Goal: Task Accomplishment & Management: Complete application form

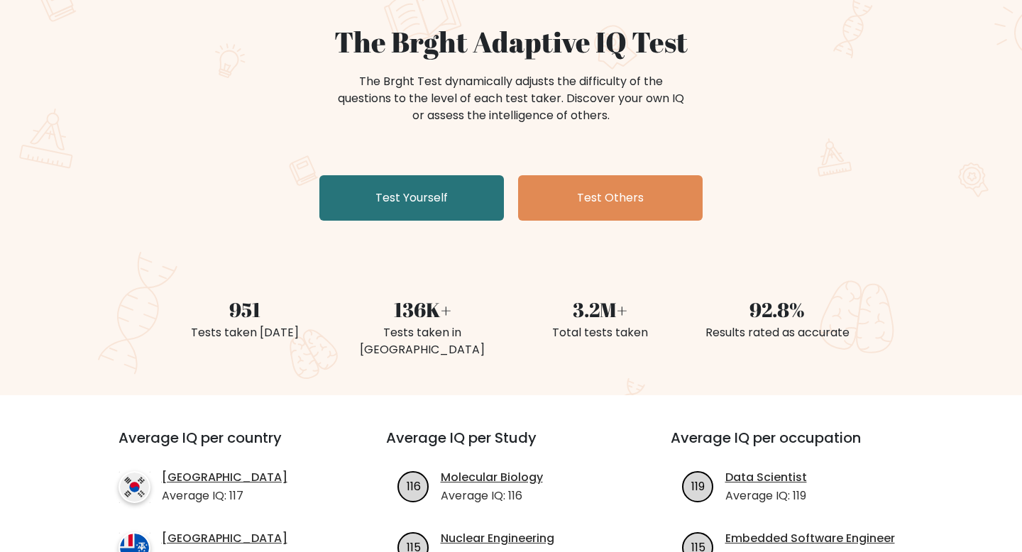
scroll to position [130, 0]
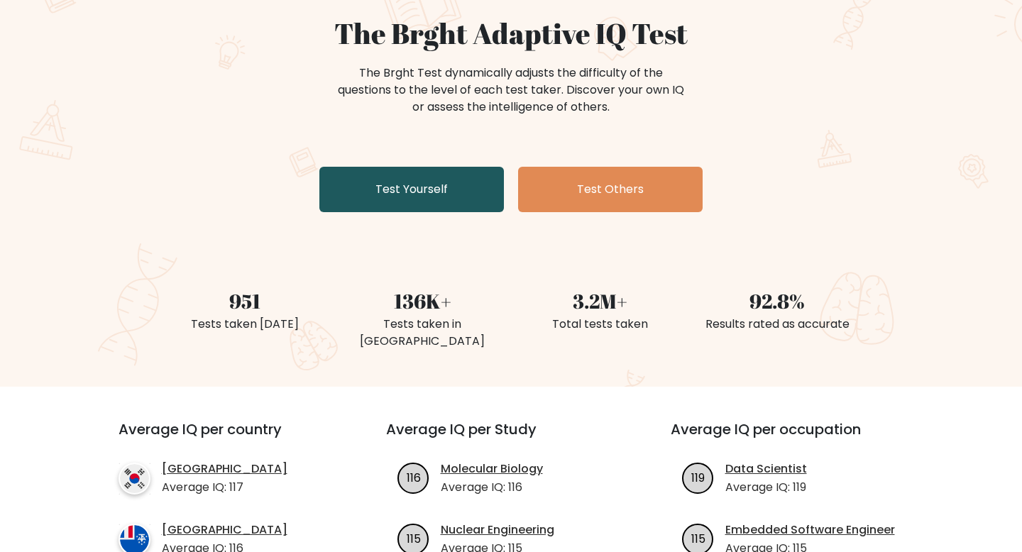
click at [461, 193] on link "Test Yourself" at bounding box center [412, 189] width 185 height 45
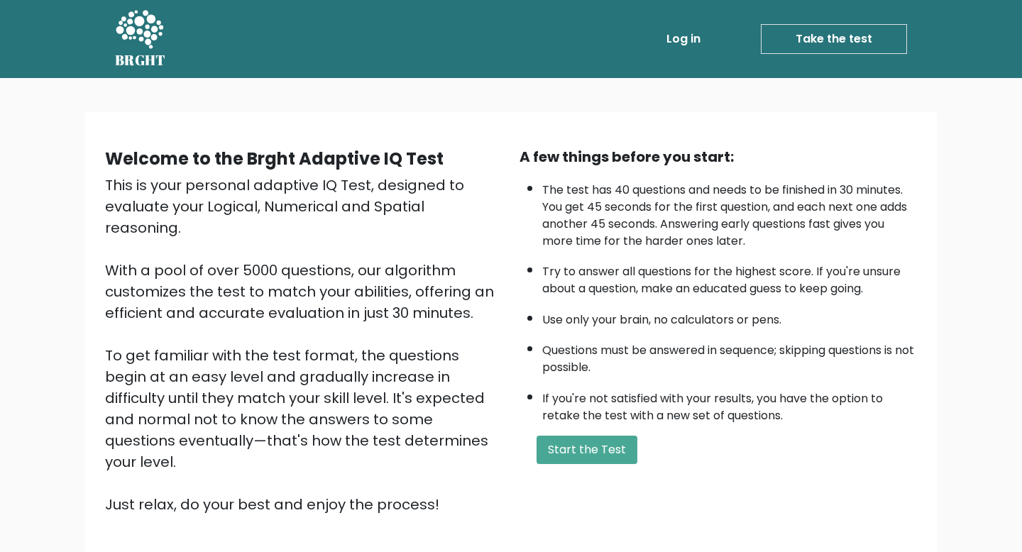
scroll to position [98, 0]
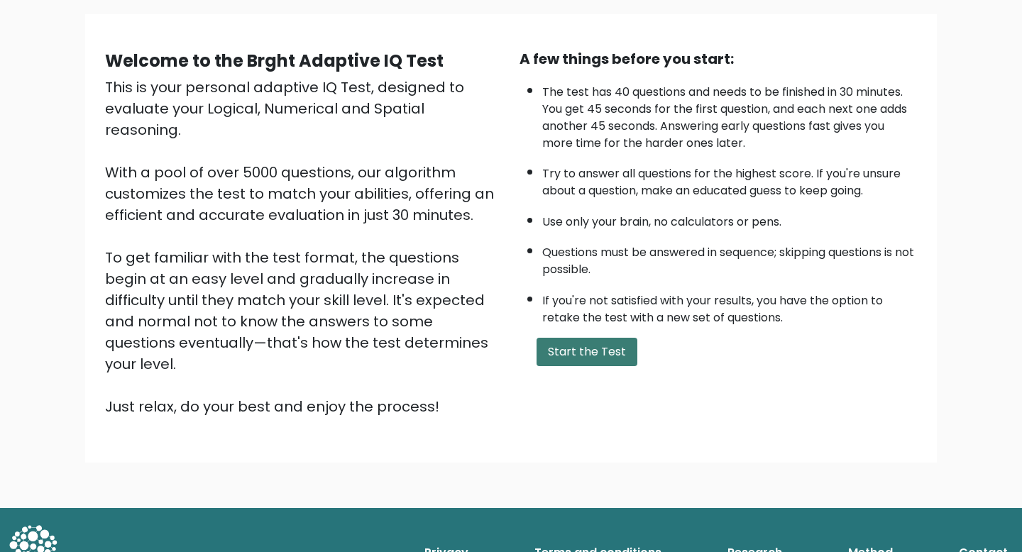
click at [578, 354] on button "Start the Test" at bounding box center [587, 352] width 101 height 28
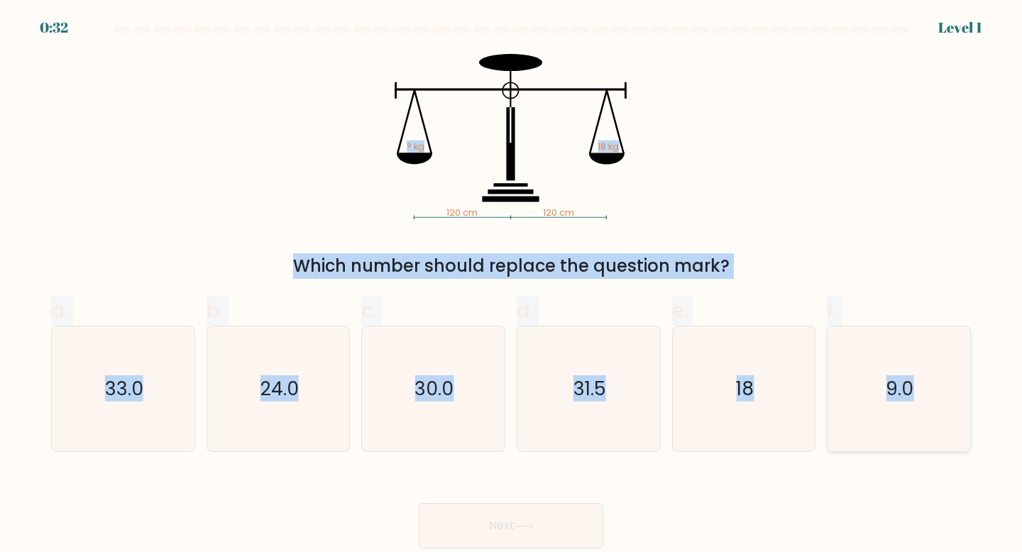
drag, startPoint x: 388, startPoint y: 81, endPoint x: 960, endPoint y: 433, distance: 672.0
click at [960, 433] on form at bounding box center [511, 287] width 1022 height 523
copy form "? kg 18 kg Which number should replace the question mark? a. 33.0 b. 24.0 c. 30…"
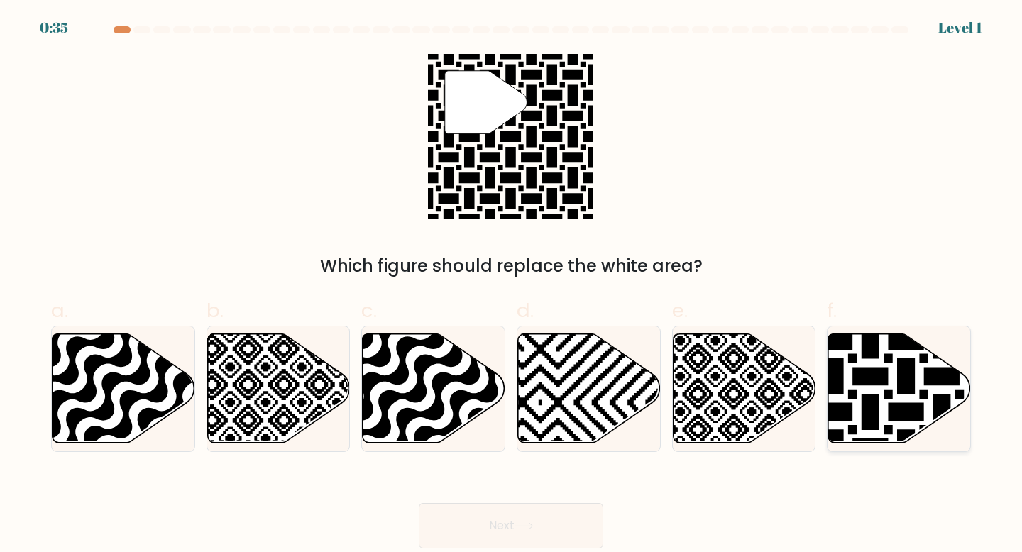
click at [872, 388] on icon at bounding box center [900, 388] width 143 height 109
click at [512, 285] on input "f." at bounding box center [511, 280] width 1 height 9
radio input "true"
click at [599, 523] on button "Next" at bounding box center [511, 525] width 185 height 45
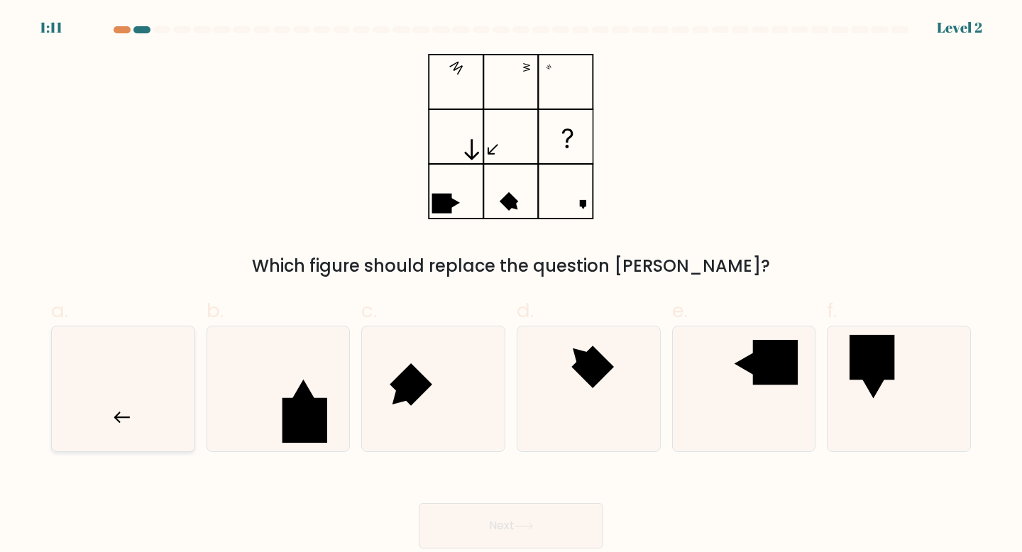
click at [152, 372] on icon at bounding box center [123, 390] width 126 height 126
click at [511, 285] on input "a." at bounding box center [511, 280] width 1 height 9
radio input "true"
click at [475, 512] on button "Next" at bounding box center [511, 525] width 185 height 45
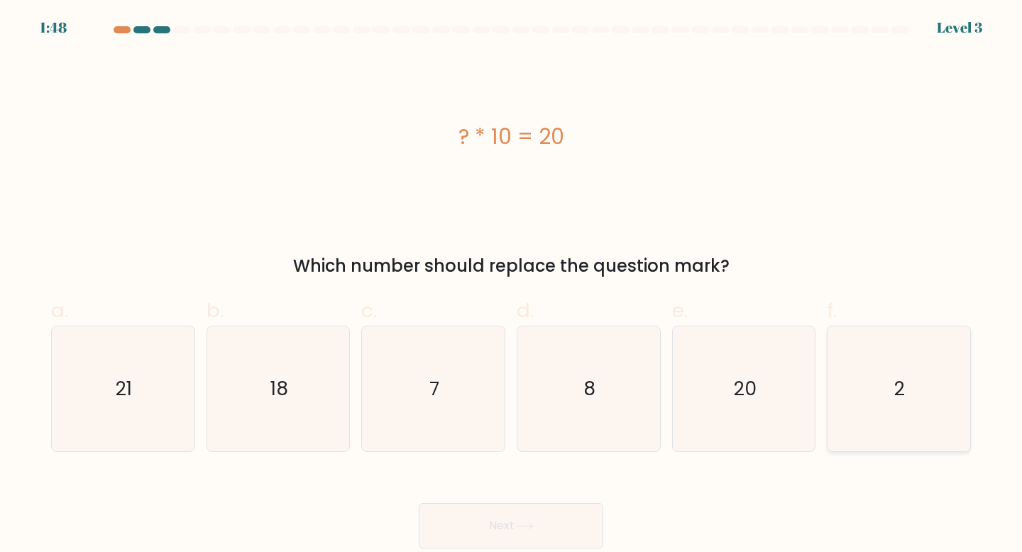
click at [946, 400] on icon "2" at bounding box center [899, 390] width 126 height 126
click at [512, 285] on input "f. 2" at bounding box center [511, 280] width 1 height 9
radio input "true"
click at [896, 410] on icon "2" at bounding box center [899, 389] width 124 height 124
click at [512, 285] on input "f. 2" at bounding box center [511, 280] width 1 height 9
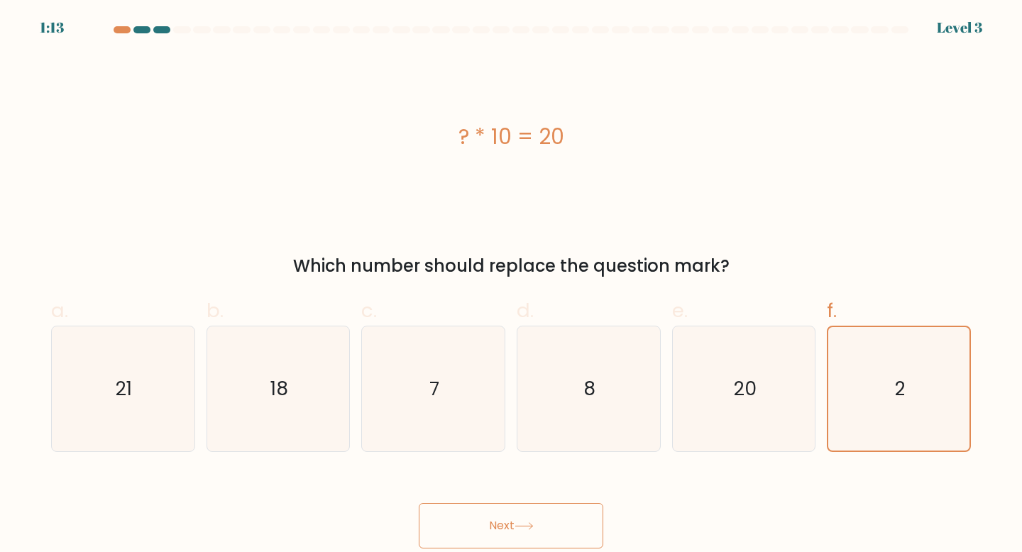
click at [550, 527] on button "Next" at bounding box center [511, 525] width 185 height 45
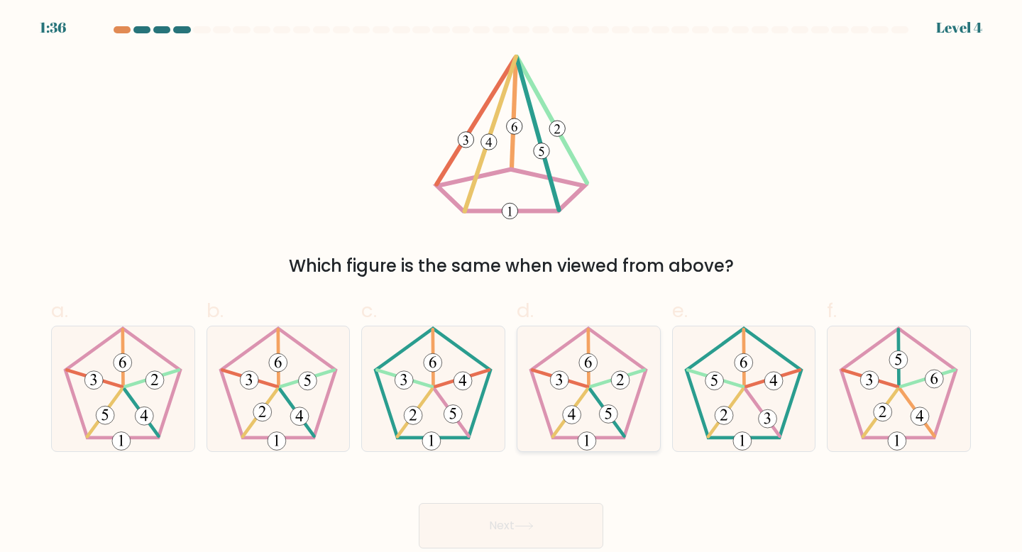
click at [609, 398] on icon at bounding box center [589, 390] width 126 height 126
click at [512, 285] on input "d." at bounding box center [511, 280] width 1 height 9
radio input "true"
click at [582, 524] on button "Next" at bounding box center [511, 525] width 185 height 45
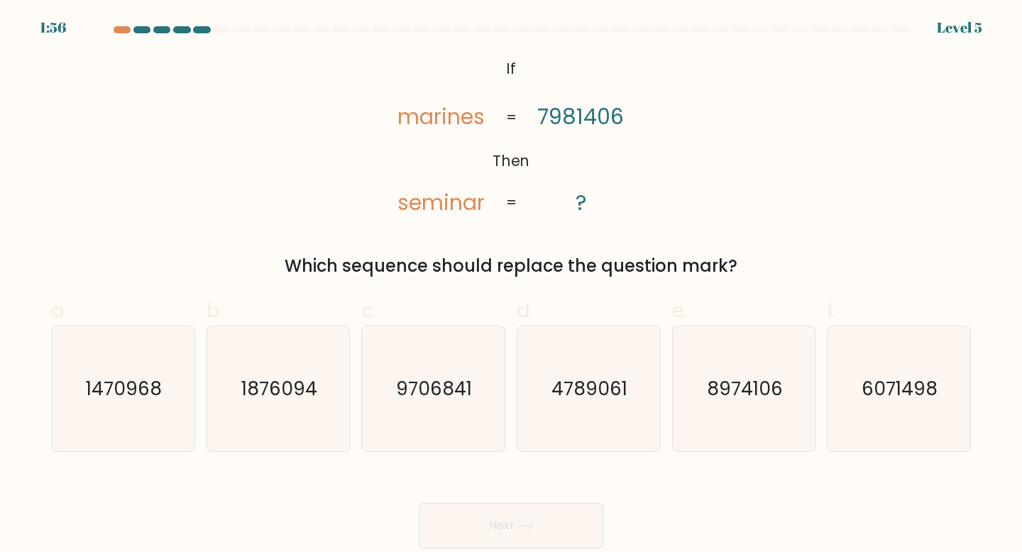
click at [705, 87] on div "@import url('https://fonts.googleapis.com/css?family=Abril+Fatface:400,100,100i…" at bounding box center [511, 166] width 937 height 225
click at [722, 391] on text "8974106" at bounding box center [745, 389] width 76 height 26
click at [512, 285] on input "e. 8974106" at bounding box center [511, 280] width 1 height 9
radio input "true"
click at [506, 534] on button "Next" at bounding box center [511, 525] width 185 height 45
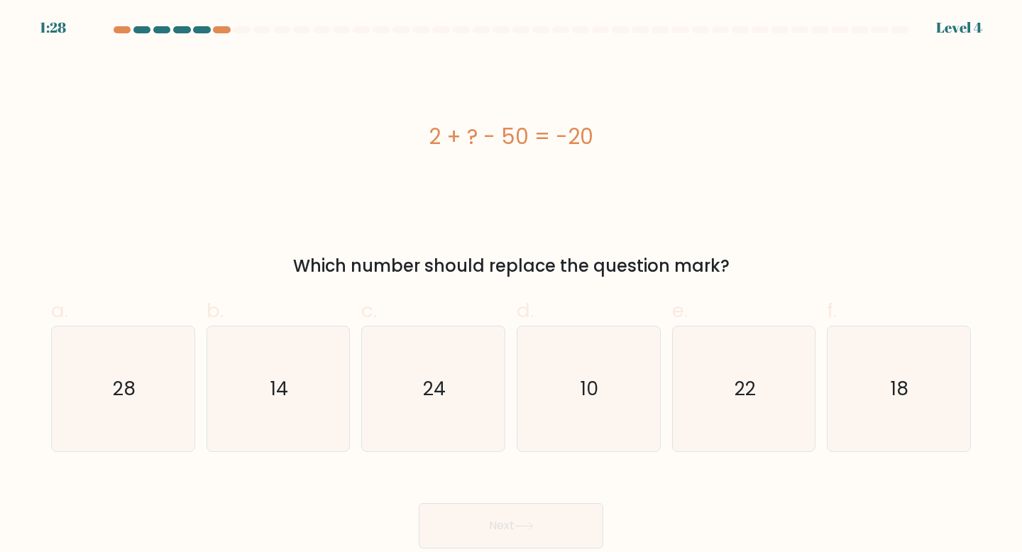
drag, startPoint x: 417, startPoint y: 132, endPoint x: 753, endPoint y: 125, distance: 335.9
click at [753, 126] on div "2 + ? - 50 = -20" at bounding box center [511, 137] width 920 height 32
copy div "2 + ? - 50 = -20"
click at [88, 408] on icon "28" at bounding box center [123, 390] width 126 height 126
click at [511, 285] on input "a. 28" at bounding box center [511, 280] width 1 height 9
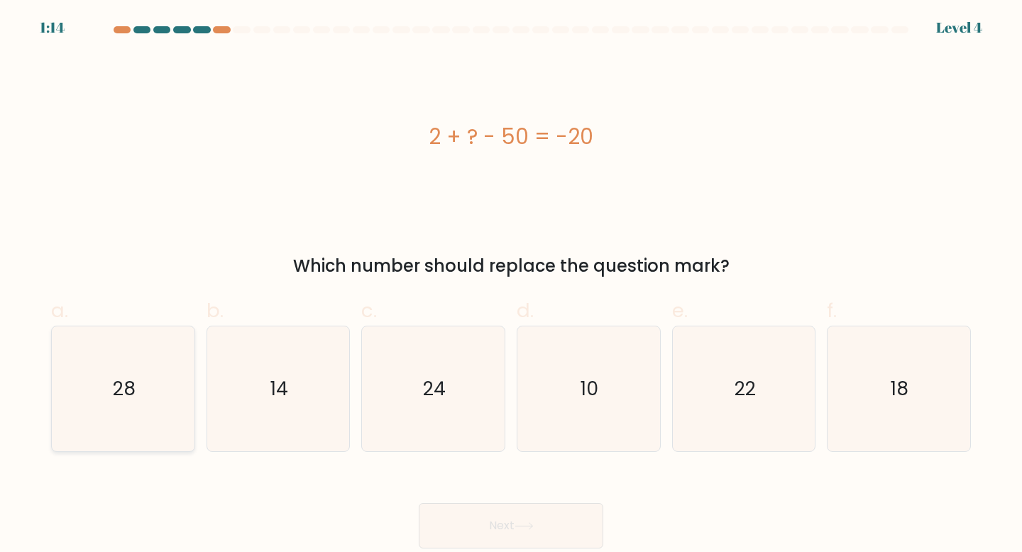
radio input "true"
click at [510, 517] on button "Next" at bounding box center [511, 525] width 185 height 45
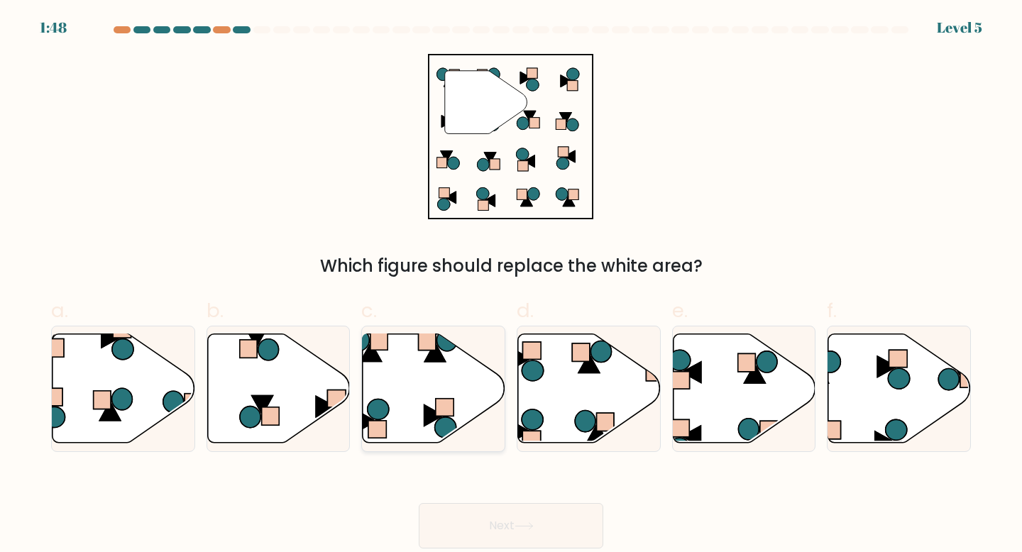
click at [452, 391] on icon at bounding box center [434, 388] width 143 height 109
click at [511, 285] on input "c." at bounding box center [511, 280] width 1 height 9
radio input "true"
click at [552, 533] on button "Next" at bounding box center [511, 525] width 185 height 45
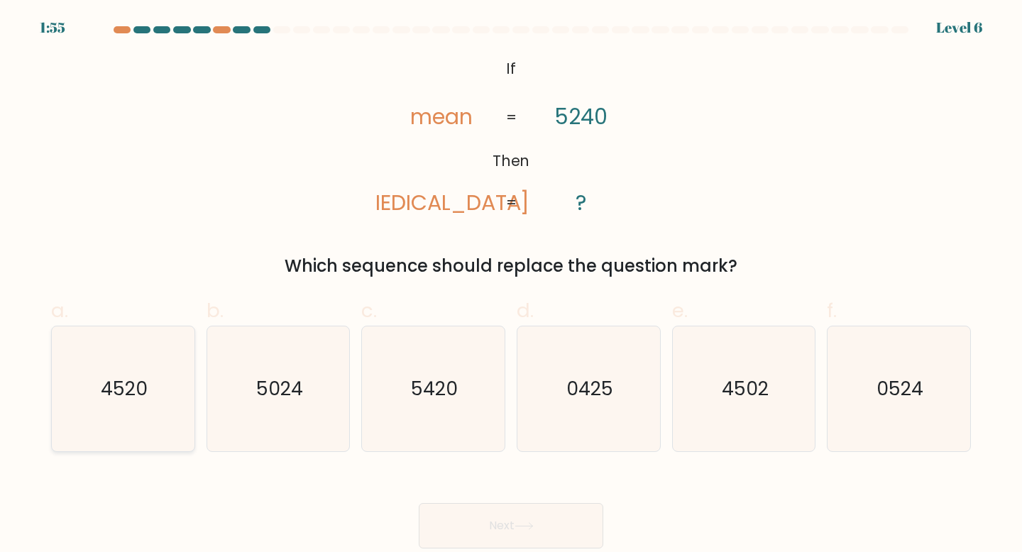
click at [163, 413] on icon "4520" at bounding box center [123, 390] width 126 height 126
click at [511, 285] on input "a. 4520" at bounding box center [511, 280] width 1 height 9
radio input "true"
click at [530, 515] on button "Next" at bounding box center [511, 525] width 185 height 45
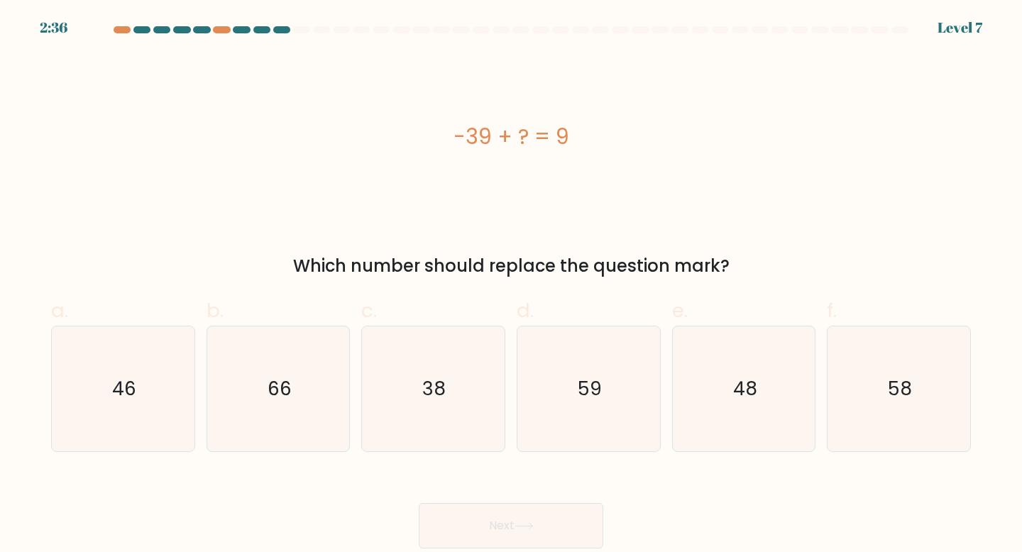
drag, startPoint x: 442, startPoint y: 136, endPoint x: 604, endPoint y: 146, distance: 162.2
click at [604, 146] on div "-39 + ? = 9" at bounding box center [511, 137] width 920 height 32
copy div "-39 + ? = 9"
click at [728, 386] on icon "48" at bounding box center [745, 390] width 126 height 126
click at [512, 285] on input "e. 48" at bounding box center [511, 280] width 1 height 9
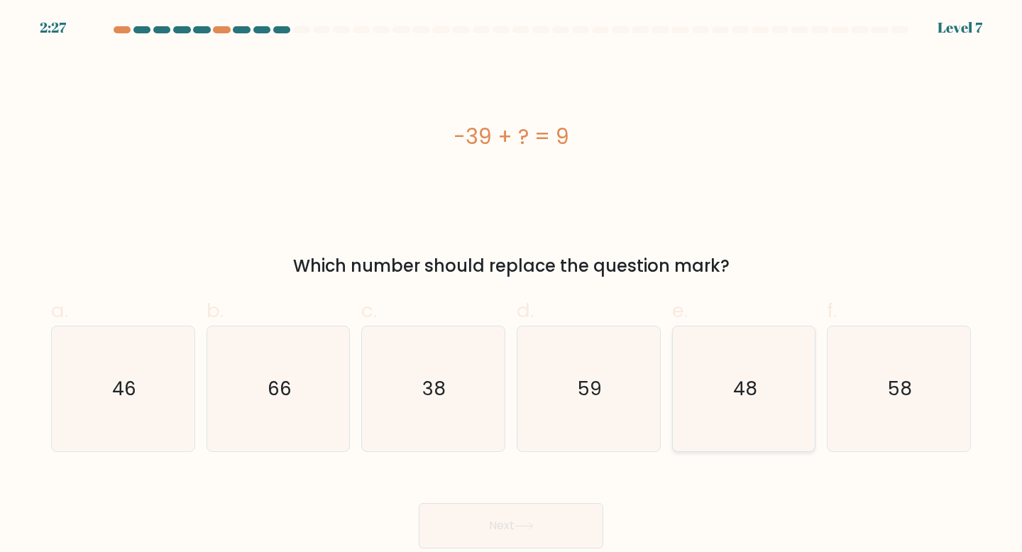
radio input "true"
click at [549, 542] on button "Next" at bounding box center [511, 525] width 185 height 45
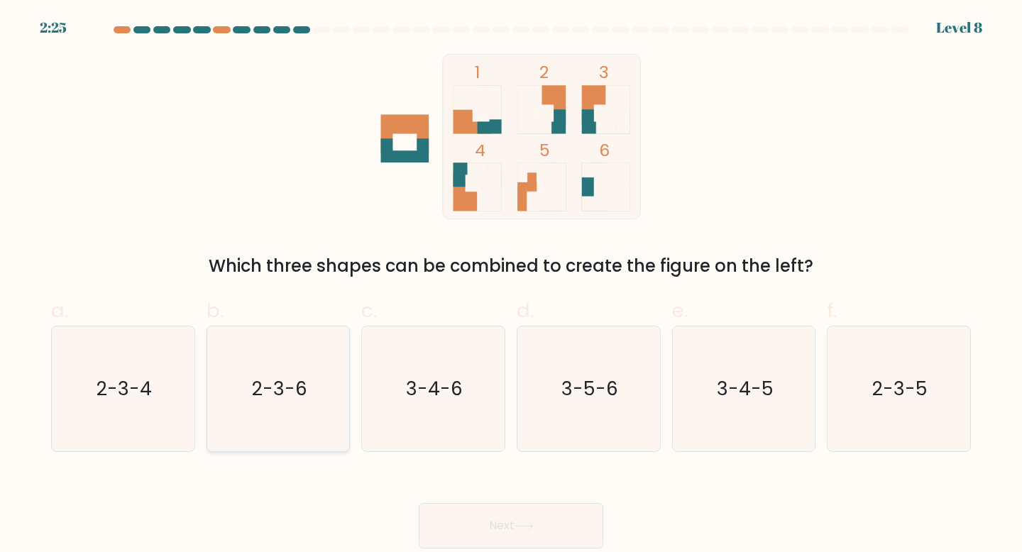
click at [248, 408] on icon "2-3-6" at bounding box center [279, 390] width 126 height 126
click at [511, 285] on input "b. 2-3-6" at bounding box center [511, 280] width 1 height 9
radio input "true"
click at [469, 533] on button "Next" at bounding box center [511, 525] width 185 height 45
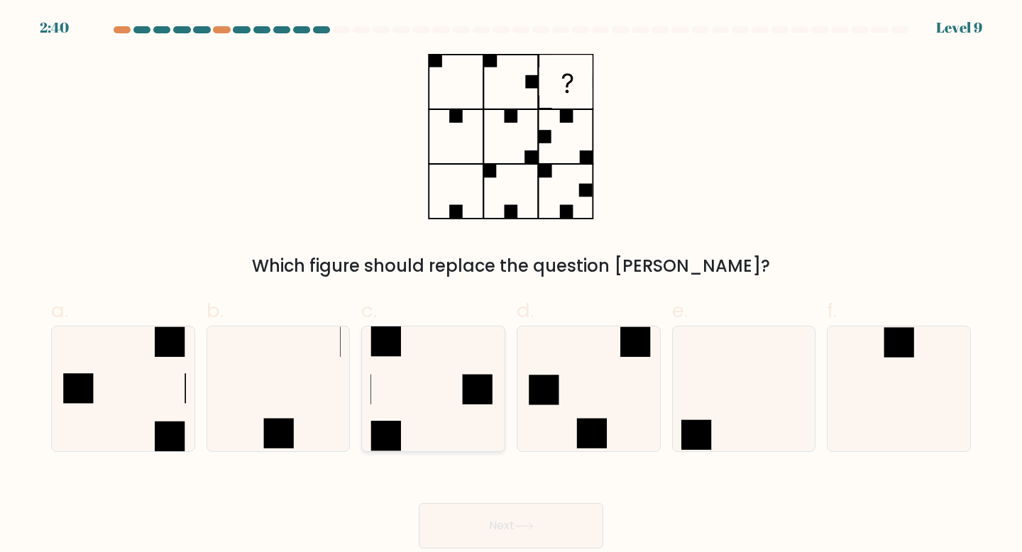
click at [461, 395] on icon at bounding box center [434, 390] width 126 height 126
click at [511, 285] on input "c." at bounding box center [511, 280] width 1 height 9
radio input "true"
click at [515, 520] on button "Next" at bounding box center [511, 525] width 185 height 45
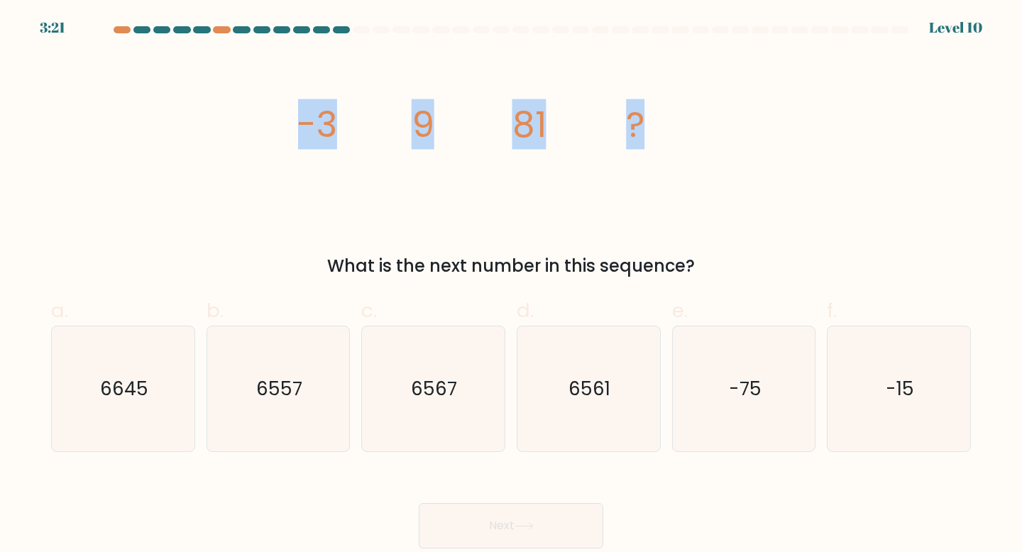
drag, startPoint x: 298, startPoint y: 119, endPoint x: 924, endPoint y: 137, distance: 626.5
click at [924, 137] on div "image/svg+xml -3 9 81 ? What is the next number in this sequence?" at bounding box center [511, 166] width 937 height 225
copy g "-3 9 81 ?"
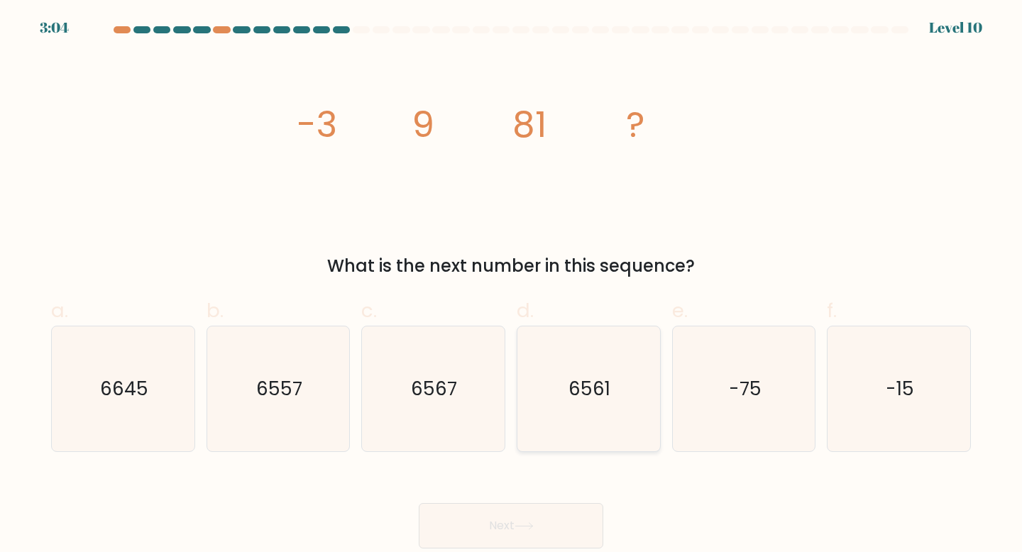
click at [590, 376] on icon "6561" at bounding box center [589, 390] width 126 height 126
click at [512, 285] on input "d. 6561" at bounding box center [511, 280] width 1 height 9
radio input "true"
click at [568, 518] on button "Next" at bounding box center [511, 525] width 185 height 45
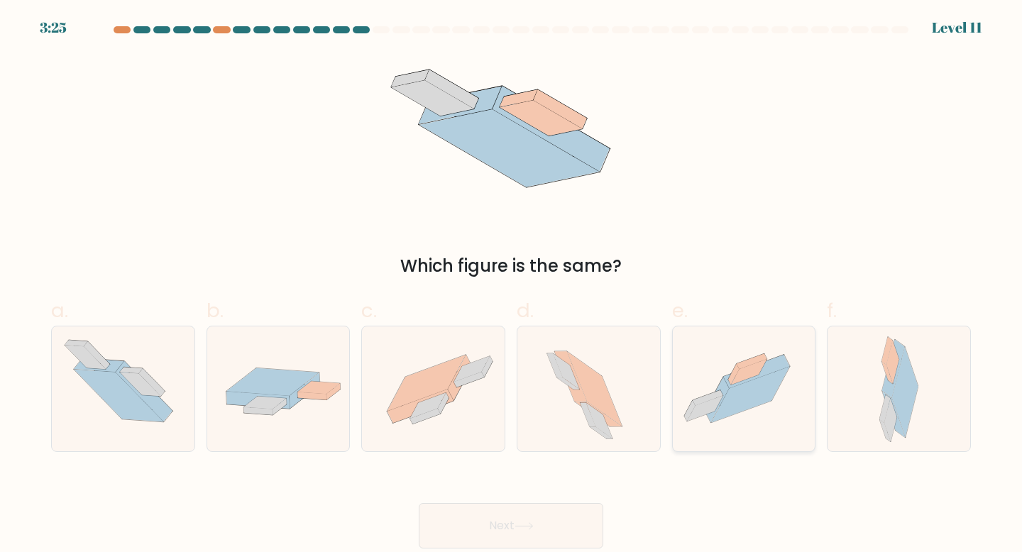
click at [724, 374] on icon at bounding box center [744, 389] width 143 height 107
click at [512, 285] on input "e." at bounding box center [511, 280] width 1 height 9
radio input "true"
click at [562, 519] on button "Next" at bounding box center [511, 525] width 185 height 45
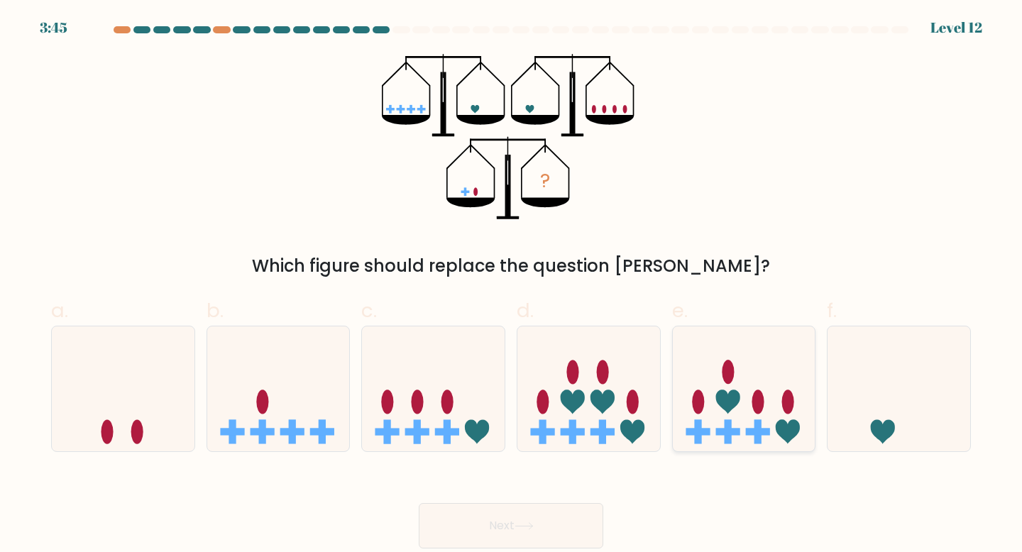
click at [712, 410] on icon at bounding box center [744, 389] width 143 height 118
click at [512, 285] on input "e." at bounding box center [511, 280] width 1 height 9
radio input "true"
click at [504, 534] on button "Next" at bounding box center [511, 525] width 185 height 45
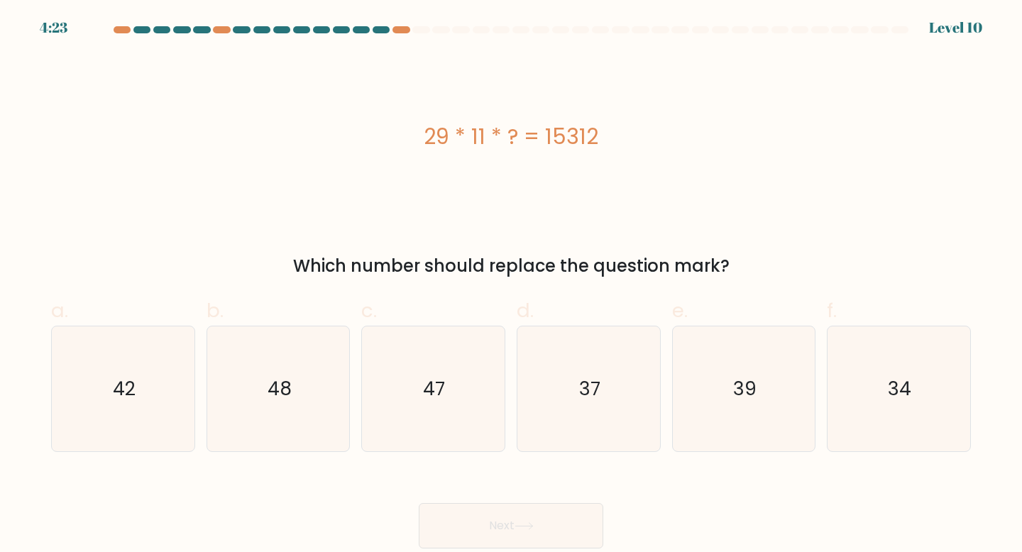
drag, startPoint x: 420, startPoint y: 133, endPoint x: 650, endPoint y: 138, distance: 230.1
click at [650, 139] on div "29 * 11 * ? = 15312" at bounding box center [511, 137] width 920 height 32
copy div "29 * 11 * ? = 15312"
click at [279, 362] on icon "48" at bounding box center [279, 390] width 126 height 126
click at [511, 285] on input "b. 48" at bounding box center [511, 280] width 1 height 9
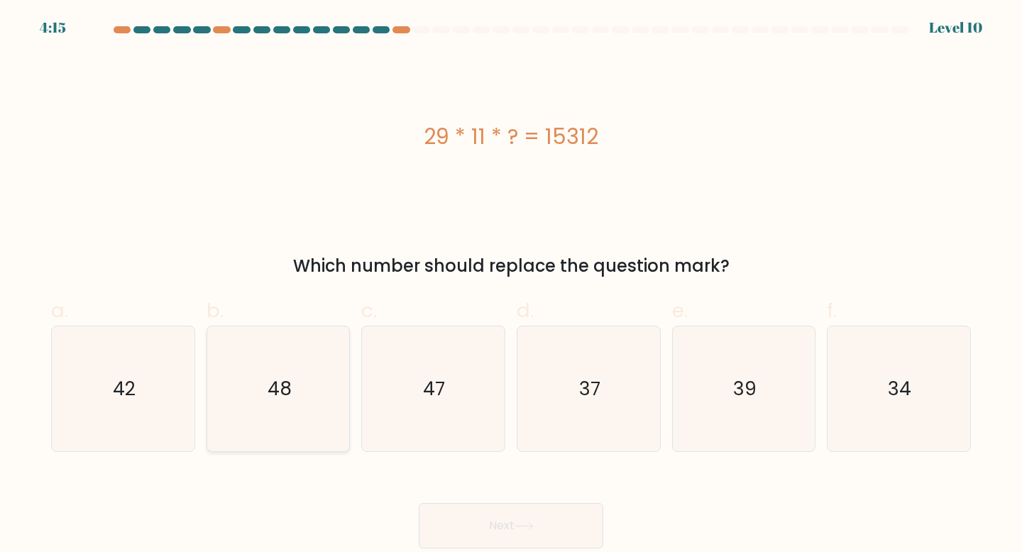
radio input "true"
click at [481, 526] on button "Next" at bounding box center [511, 525] width 185 height 45
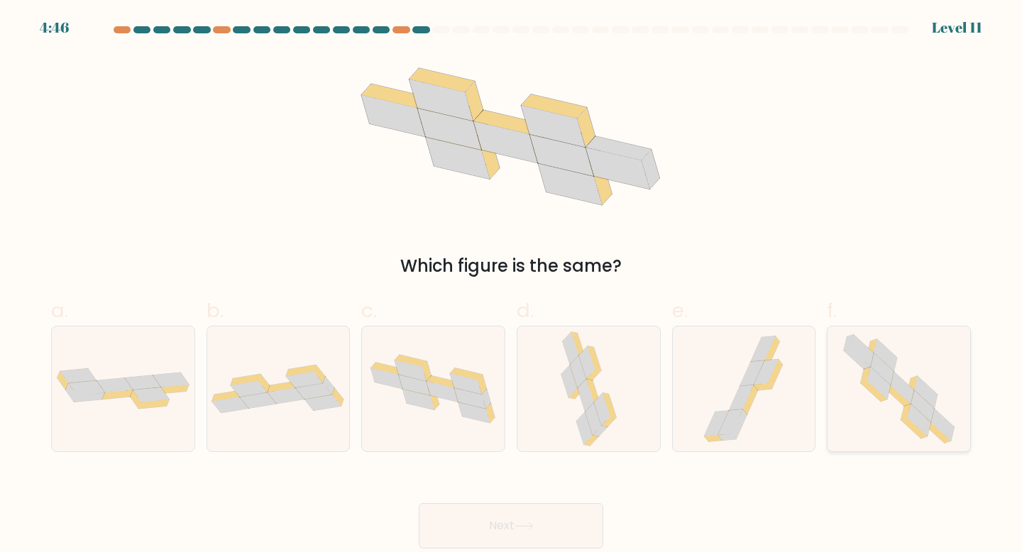
click at [908, 405] on icon at bounding box center [906, 412] width 10 height 16
click at [512, 285] on input "f." at bounding box center [511, 280] width 1 height 9
radio input "true"
click at [528, 532] on button "Next" at bounding box center [511, 525] width 185 height 45
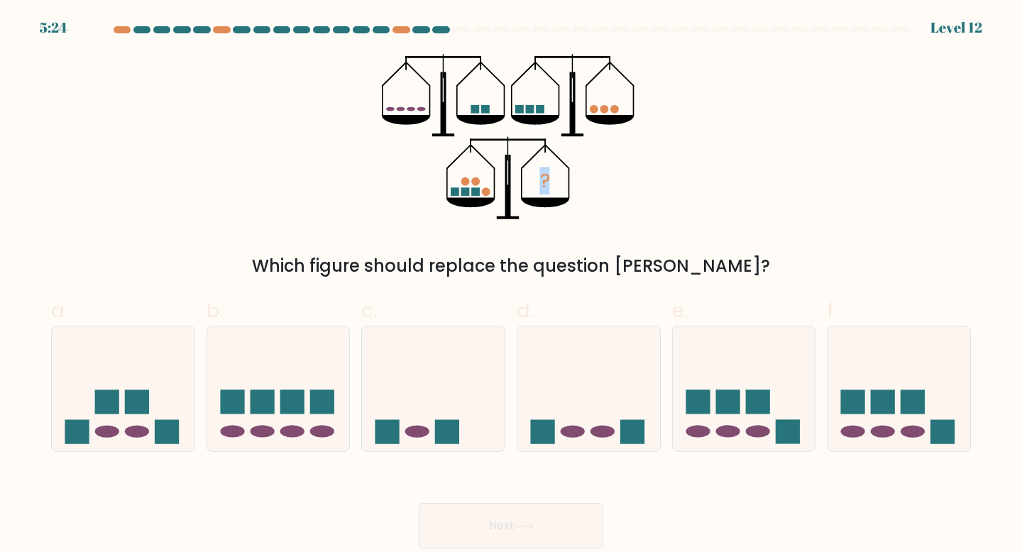
drag, startPoint x: 352, startPoint y: 92, endPoint x: 714, endPoint y: 189, distance: 374.8
click at [714, 189] on div "? Which figure should replace the question mark?" at bounding box center [511, 166] width 937 height 225
click at [700, 195] on div "? Which figure should replace the question mark?" at bounding box center [511, 166] width 937 height 225
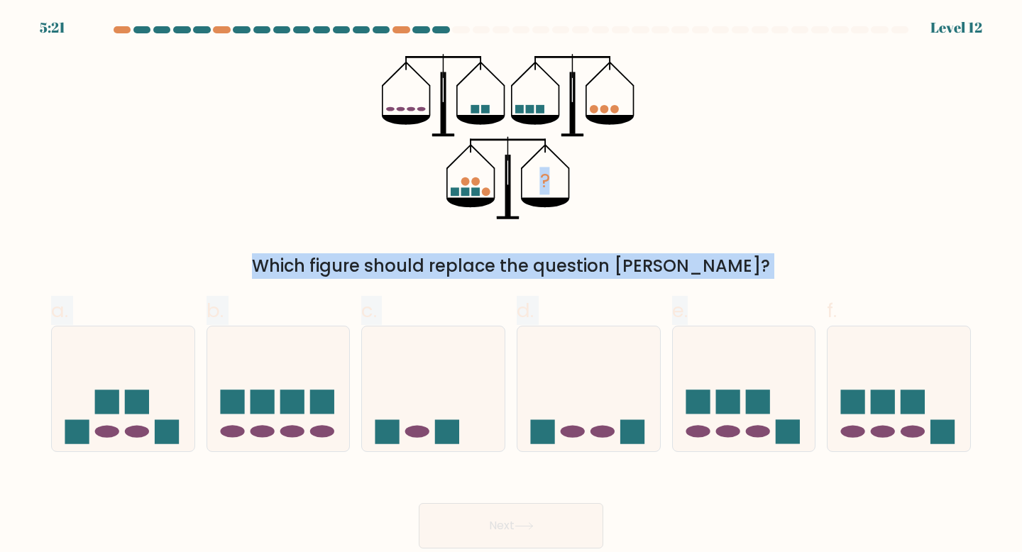
drag, startPoint x: 374, startPoint y: 72, endPoint x: 743, endPoint y: 240, distance: 405.8
click at [743, 284] on form at bounding box center [511, 287] width 1022 height 523
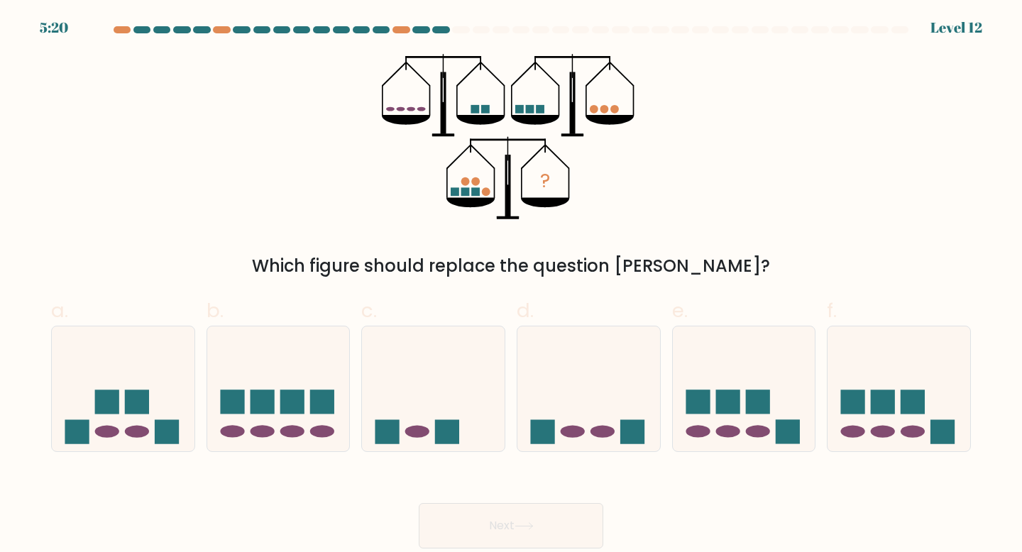
click at [743, 192] on div "? Which figure should replace the question mark?" at bounding box center [511, 166] width 937 height 225
click at [868, 398] on icon at bounding box center [899, 389] width 143 height 118
click at [512, 285] on input "f." at bounding box center [511, 280] width 1 height 9
radio input "true"
click at [294, 426] on ellipse at bounding box center [292, 432] width 24 height 12
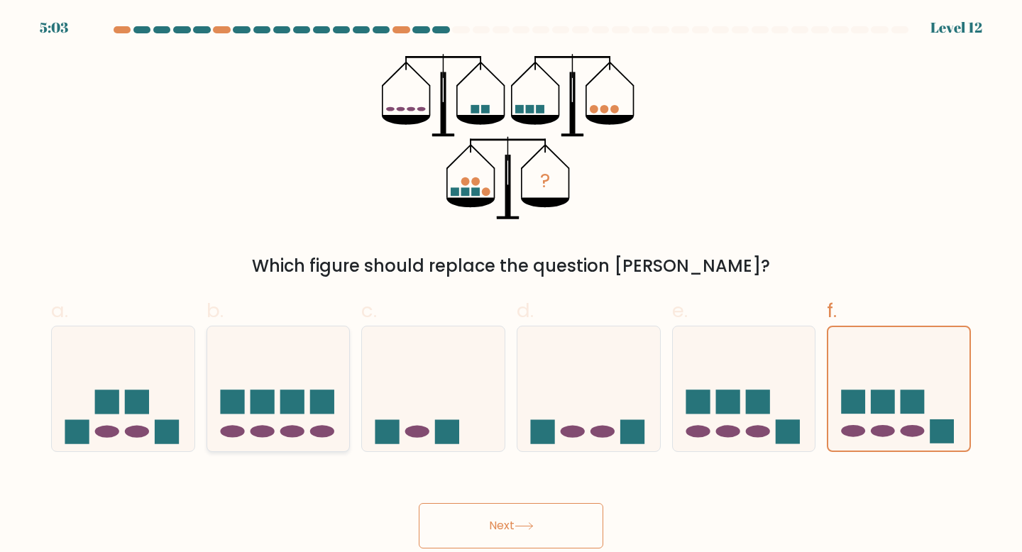
click at [511, 285] on input "b." at bounding box center [511, 280] width 1 height 9
radio input "true"
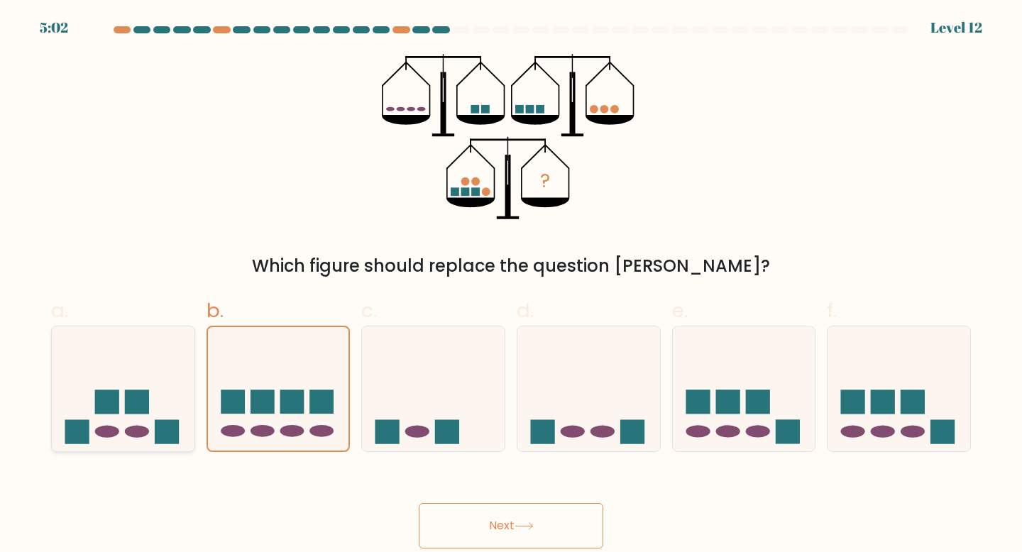
click at [102, 386] on icon at bounding box center [123, 389] width 143 height 118
click at [511, 285] on input "a." at bounding box center [511, 280] width 1 height 9
radio input "true"
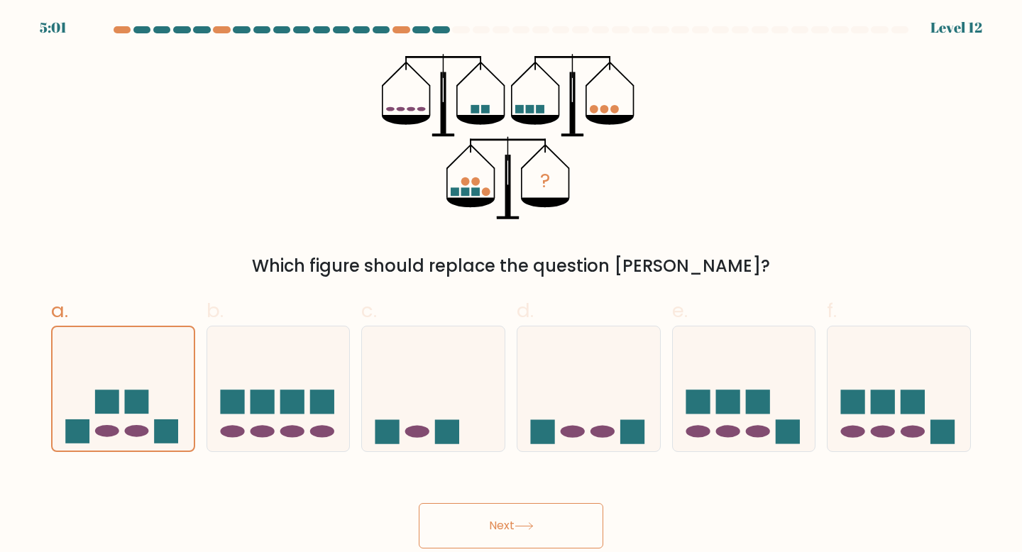
click at [465, 505] on button "Next" at bounding box center [511, 525] width 185 height 45
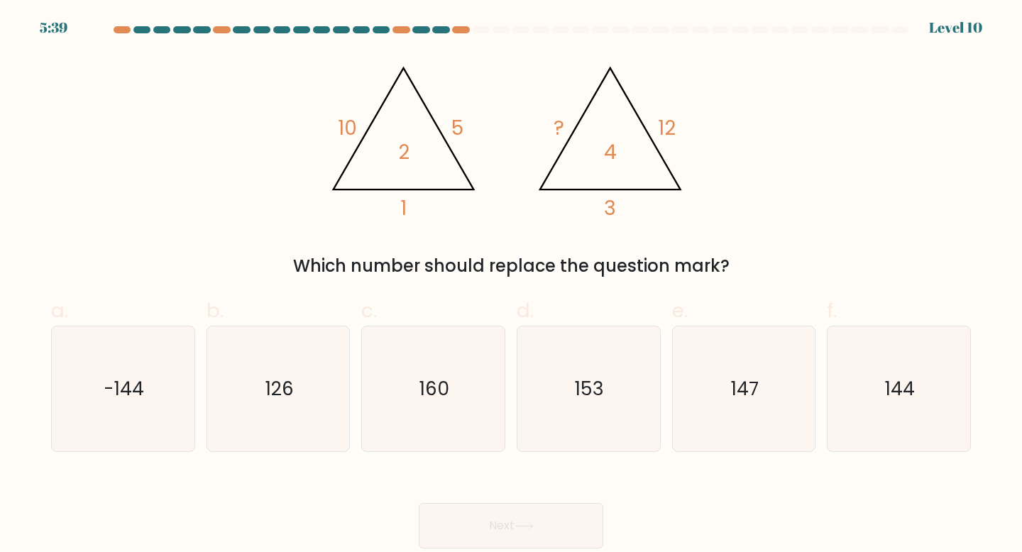
drag, startPoint x: 326, startPoint y: 71, endPoint x: 815, endPoint y: 263, distance: 525.7
click at [815, 263] on div "@import url('https://fonts.googleapis.com/css?family=Abril+Fatface:400,100,100i…" at bounding box center [511, 166] width 937 height 225
copy div "10 5 1 2 @import url('https://fonts.googleapis.com/css?family=Abril+Fatface:400…"
click at [474, 382] on icon "160" at bounding box center [434, 390] width 126 height 126
click at [511, 285] on input "c. 160" at bounding box center [511, 280] width 1 height 9
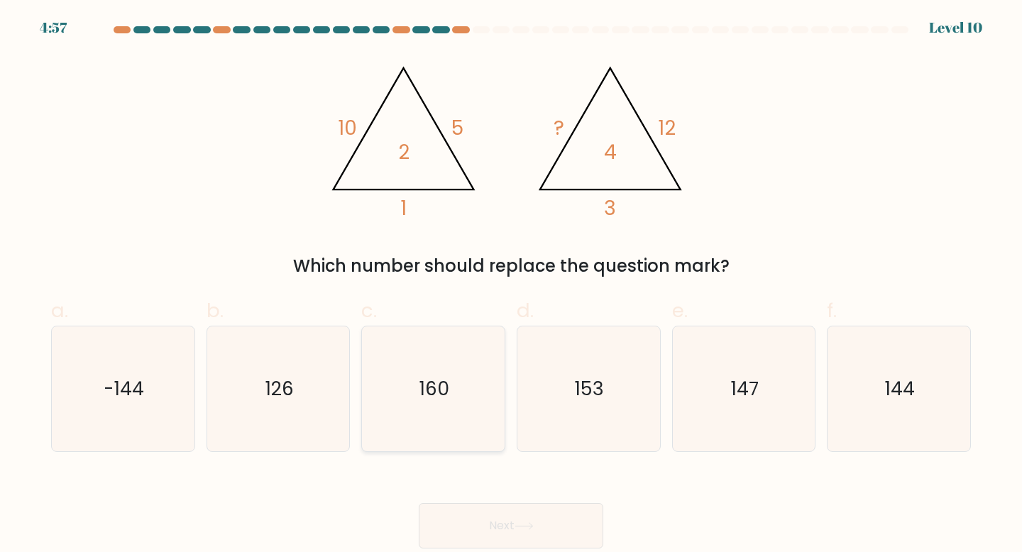
radio input "true"
click at [511, 544] on button "Next" at bounding box center [511, 525] width 185 height 45
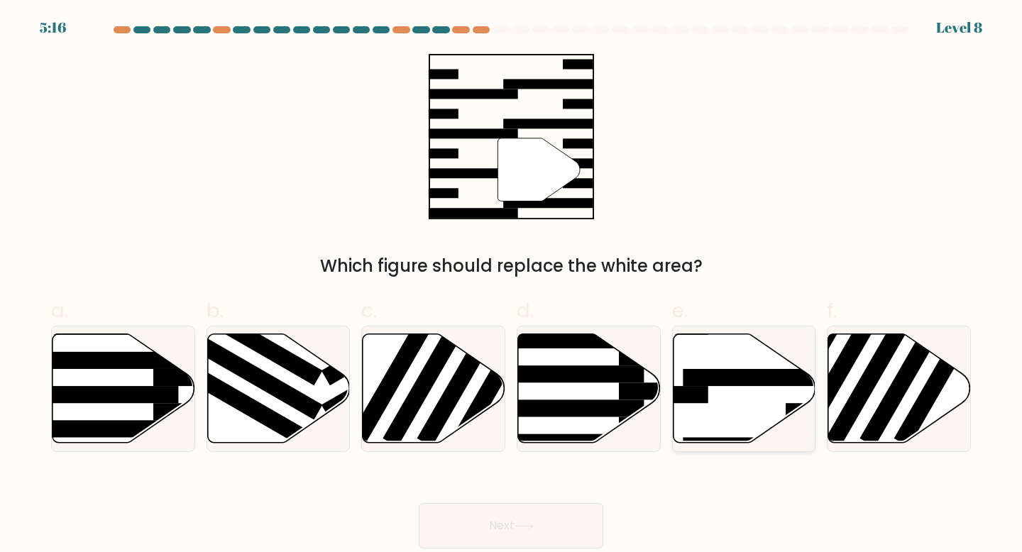
click at [759, 390] on icon at bounding box center [744, 388] width 143 height 109
click at [512, 285] on input "e." at bounding box center [511, 280] width 1 height 9
radio input "true"
click at [577, 514] on button "Next" at bounding box center [511, 525] width 185 height 45
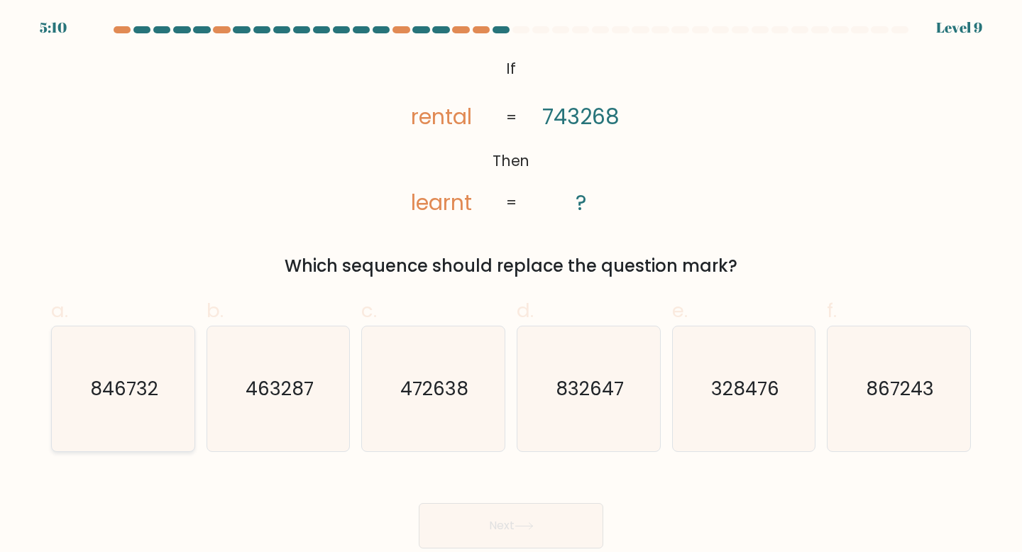
click at [162, 376] on icon "846732" at bounding box center [123, 390] width 126 height 126
click at [511, 285] on input "a. 846732" at bounding box center [511, 280] width 1 height 9
radio input "true"
click at [458, 515] on button "Next" at bounding box center [511, 525] width 185 height 45
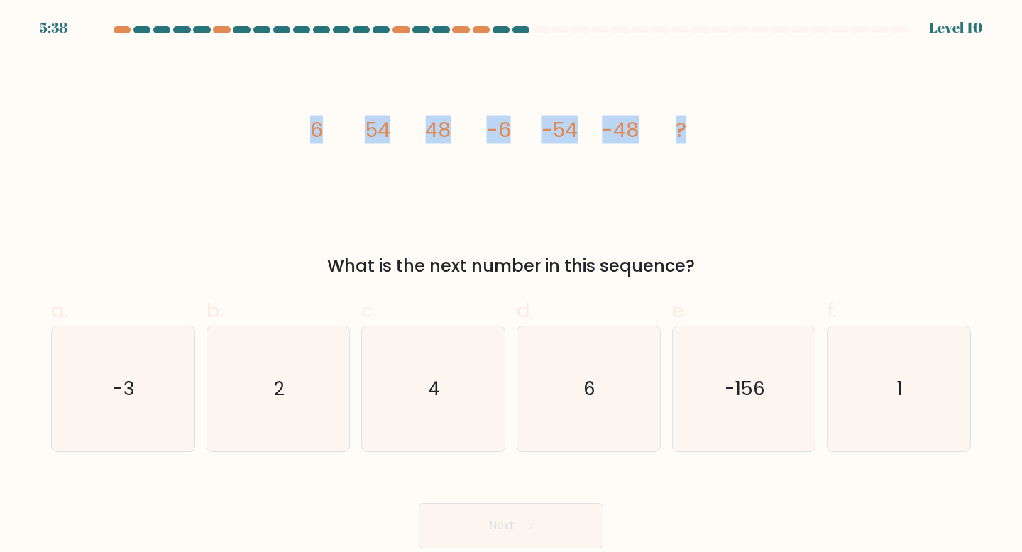
drag, startPoint x: 303, startPoint y: 116, endPoint x: 851, endPoint y: 126, distance: 548.3
click at [851, 129] on div "image/svg+xml 6 54 48 -6 -54 -48 ? What is the next number in this sequence?" at bounding box center [511, 166] width 937 height 225
copy g "6 54 48 -6 -54 -48 ?"
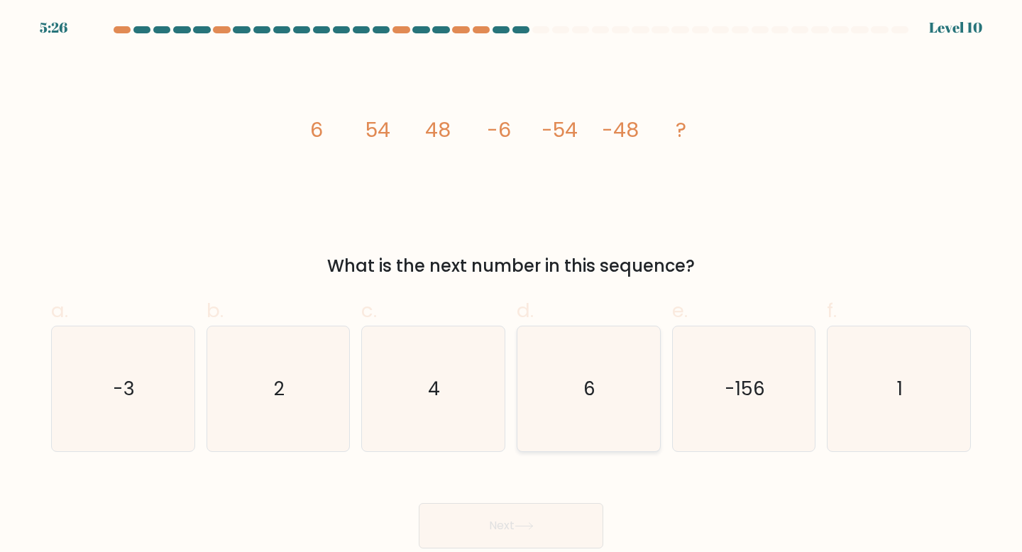
click at [606, 387] on icon "6" at bounding box center [589, 390] width 126 height 126
click at [512, 285] on input "d. 6" at bounding box center [511, 280] width 1 height 9
radio input "true"
click at [534, 528] on icon at bounding box center [524, 527] width 19 height 8
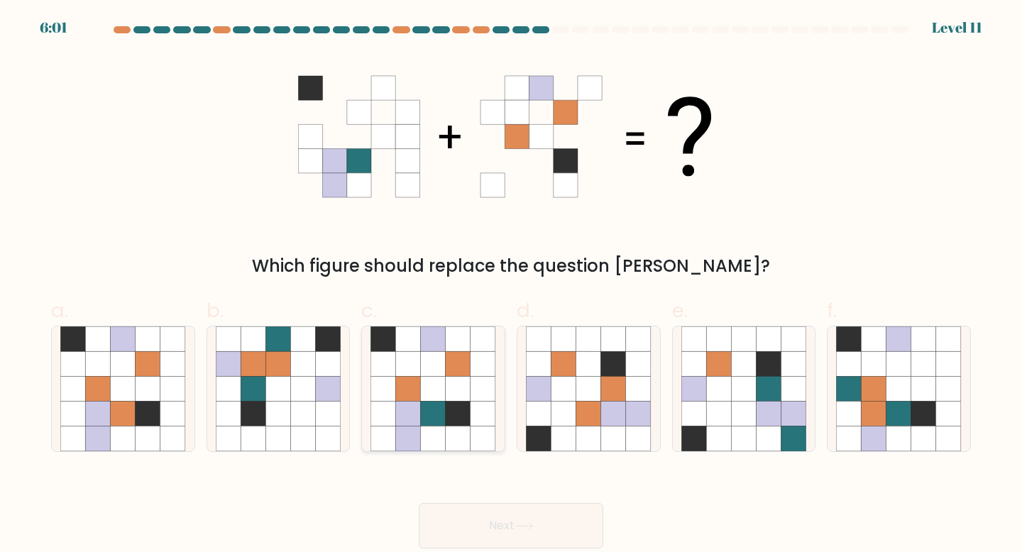
click at [475, 359] on icon at bounding box center [483, 363] width 25 height 25
click at [511, 285] on input "c." at bounding box center [511, 280] width 1 height 9
radio input "true"
click at [522, 511] on button "Next" at bounding box center [511, 525] width 185 height 45
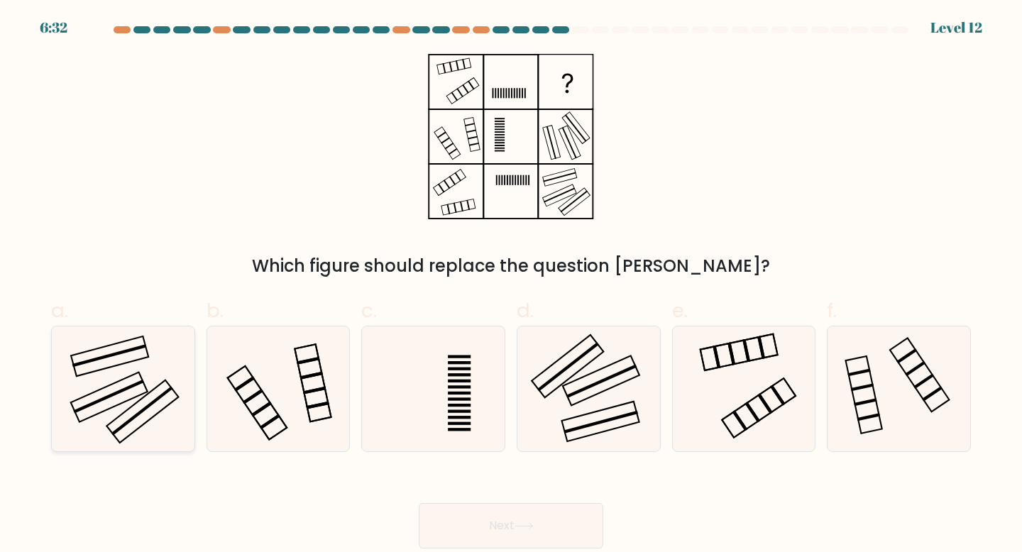
click at [95, 389] on icon at bounding box center [123, 390] width 126 height 126
click at [511, 285] on input "a." at bounding box center [511, 280] width 1 height 9
radio input "true"
click at [495, 517] on button "Next" at bounding box center [511, 525] width 185 height 45
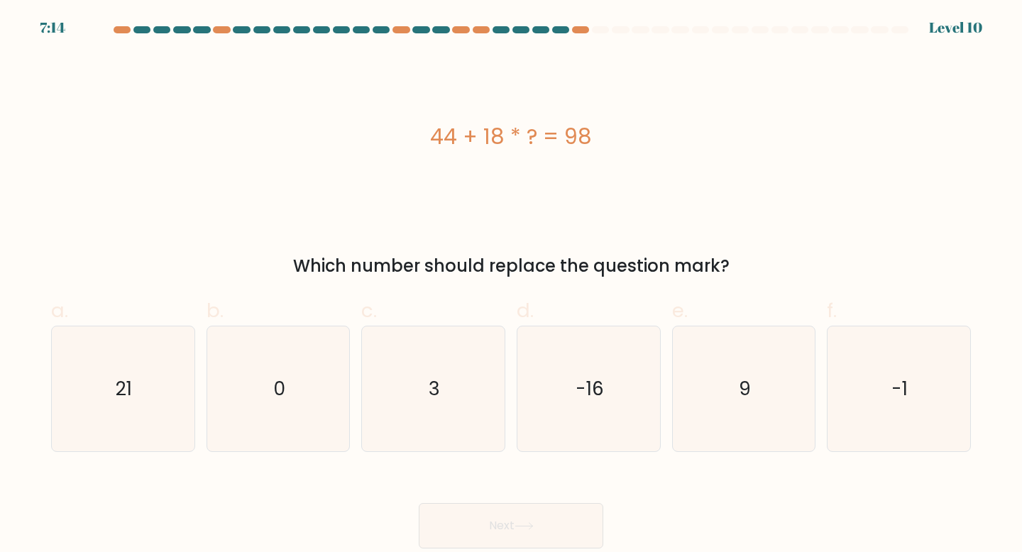
drag, startPoint x: 421, startPoint y: 140, endPoint x: 732, endPoint y: 157, distance: 311.5
click at [732, 157] on div "44 + 18 * ? = 98" at bounding box center [511, 136] width 920 height 165
copy div "44 + 18 * ? = 98"
click at [430, 419] on icon "3" at bounding box center [434, 390] width 126 height 126
click at [511, 285] on input "c. 3" at bounding box center [511, 280] width 1 height 9
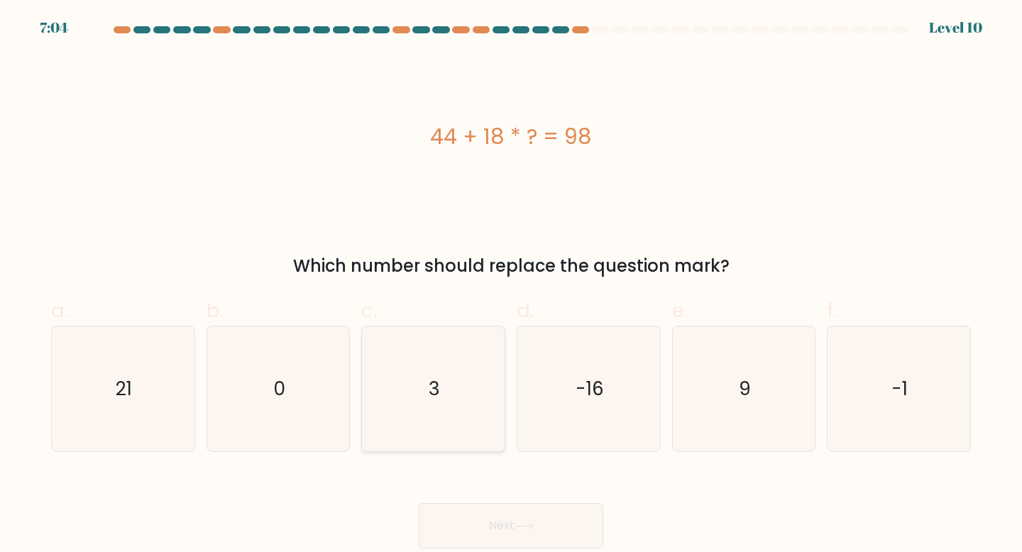
radio input "true"
click at [488, 507] on button "Next" at bounding box center [511, 525] width 185 height 45
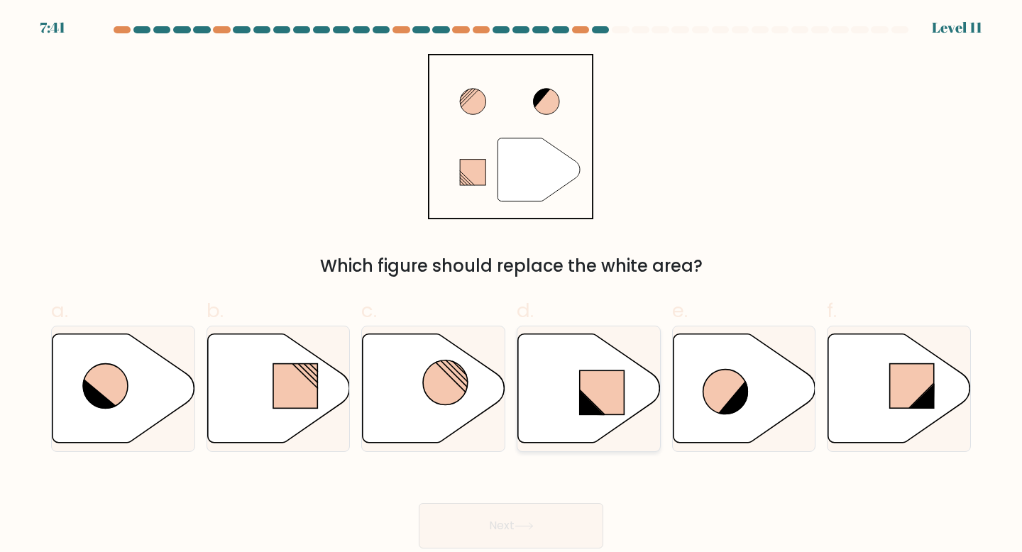
click at [568, 408] on icon at bounding box center [589, 388] width 143 height 109
click at [512, 285] on input "d." at bounding box center [511, 280] width 1 height 9
radio input "true"
click at [551, 537] on button "Next" at bounding box center [511, 525] width 185 height 45
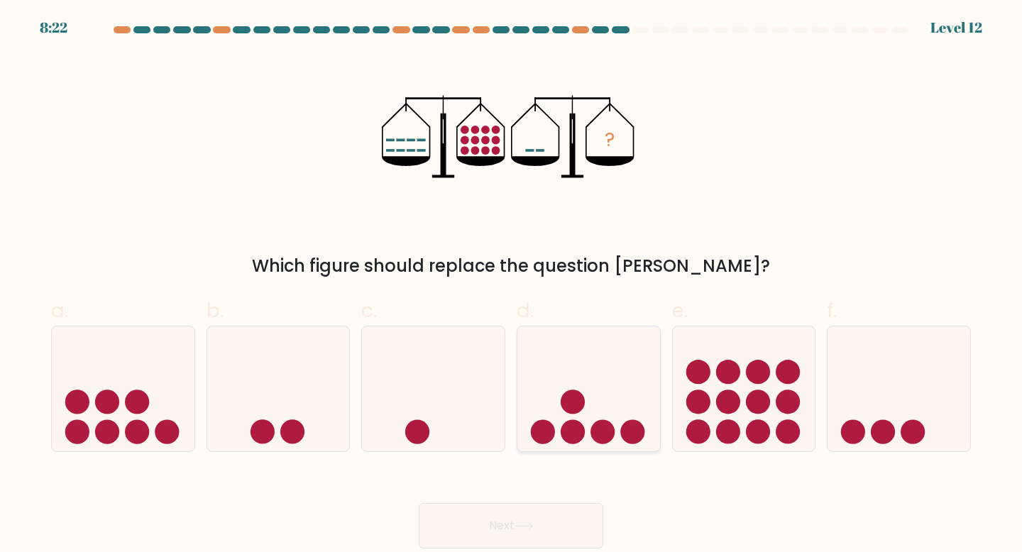
click at [613, 389] on icon at bounding box center [589, 389] width 143 height 118
click at [512, 285] on input "d." at bounding box center [511, 280] width 1 height 9
radio input "true"
click at [556, 522] on button "Next" at bounding box center [511, 525] width 185 height 45
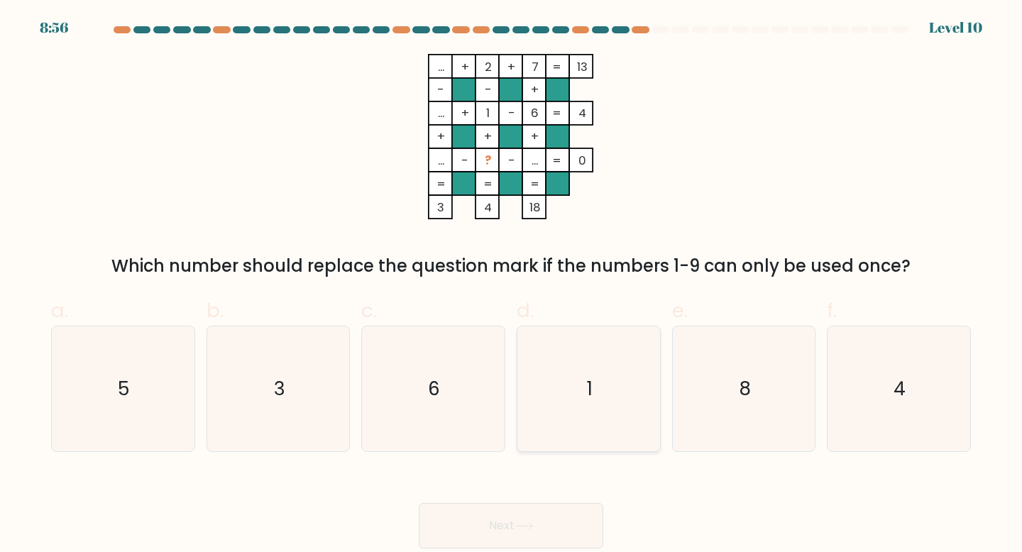
click at [625, 406] on icon "1" at bounding box center [589, 390] width 126 height 126
click at [512, 285] on input "d. 1" at bounding box center [511, 280] width 1 height 9
radio input "true"
click at [557, 517] on button "Next" at bounding box center [511, 525] width 185 height 45
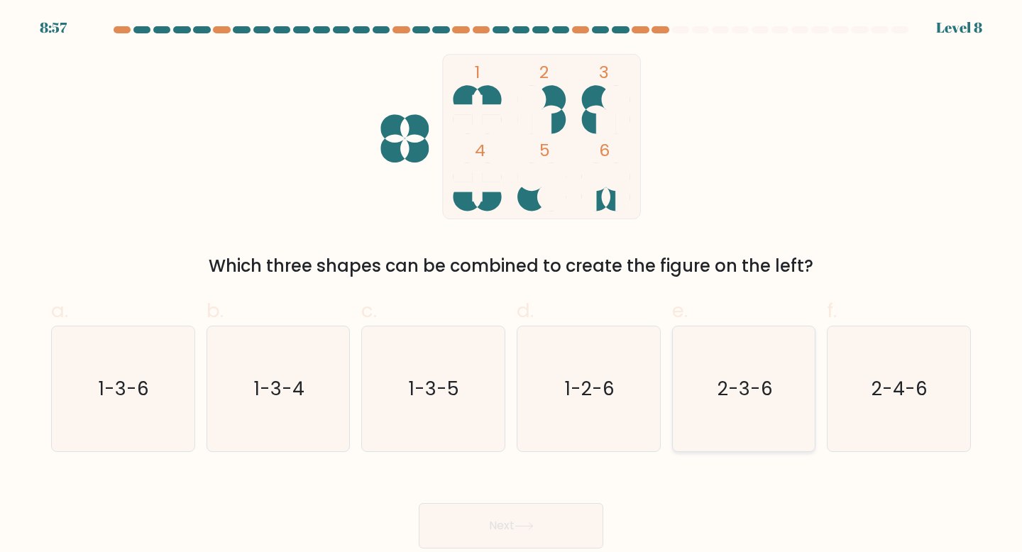
click at [726, 385] on text "2-3-6" at bounding box center [745, 389] width 55 height 26
click at [512, 285] on input "e. 2-3-6" at bounding box center [511, 280] width 1 height 9
radio input "true"
click at [552, 513] on button "Next" at bounding box center [511, 525] width 185 height 45
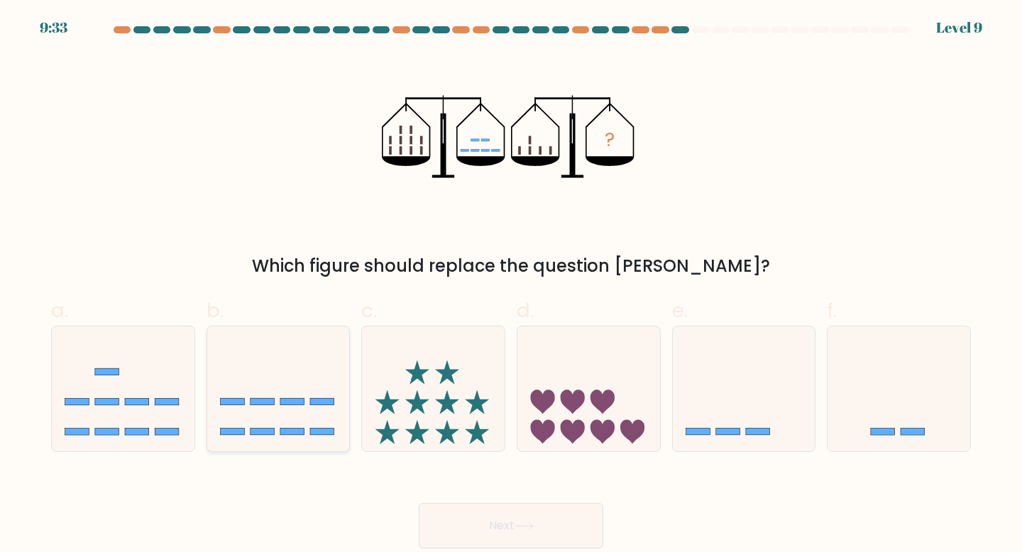
click at [280, 383] on icon at bounding box center [278, 389] width 143 height 118
click at [511, 285] on input "b." at bounding box center [511, 280] width 1 height 9
radio input "true"
click at [443, 533] on button "Next" at bounding box center [511, 525] width 185 height 45
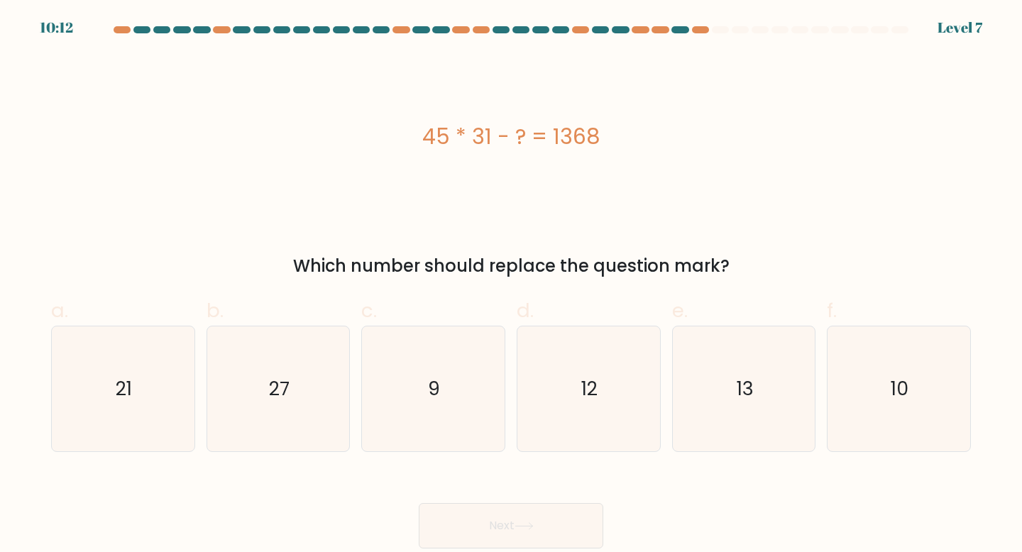
drag, startPoint x: 634, startPoint y: 143, endPoint x: 351, endPoint y: 132, distance: 283.5
click at [351, 132] on div "45 * 31 - ? = 1368" at bounding box center [511, 137] width 920 height 32
copy div "45 * 31 - ? = 1368"
click at [327, 377] on icon "27" at bounding box center [279, 390] width 126 height 126
click at [511, 285] on input "b. 27" at bounding box center [511, 280] width 1 height 9
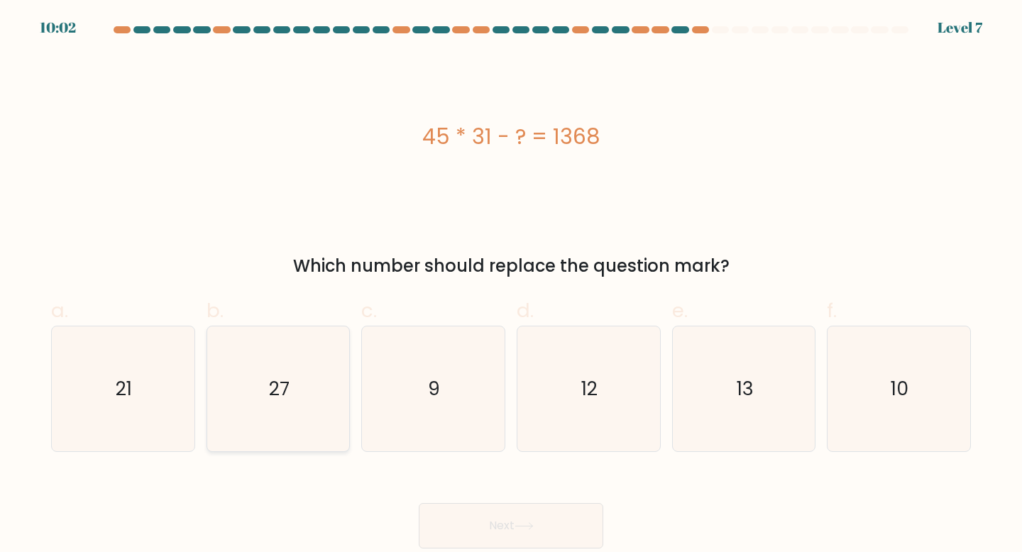
radio input "true"
click at [472, 517] on button "Next" at bounding box center [511, 525] width 185 height 45
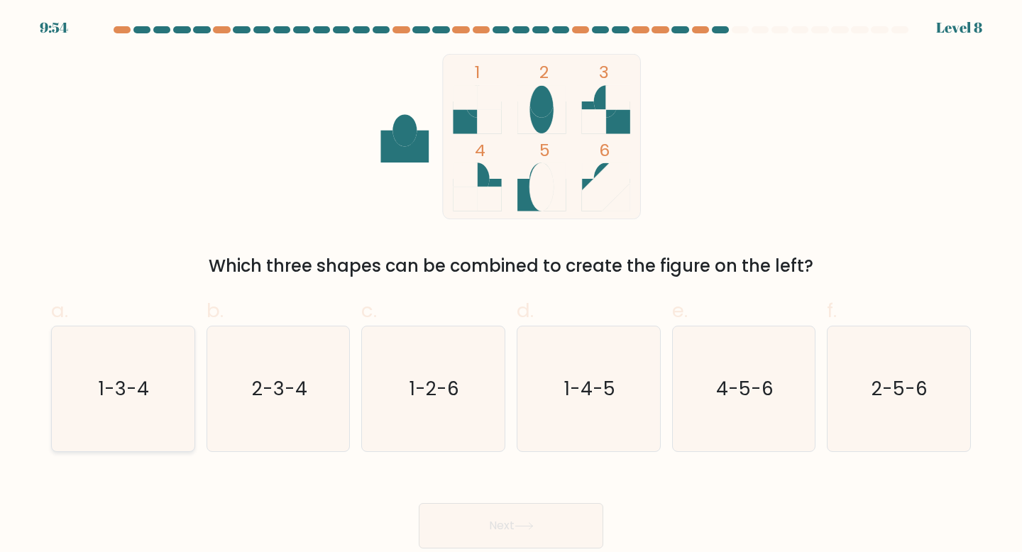
click at [97, 378] on icon "1-3-4" at bounding box center [123, 390] width 126 height 126
click at [511, 285] on input "a. 1-3-4" at bounding box center [511, 280] width 1 height 9
radio input "true"
click at [447, 519] on button "Next" at bounding box center [511, 525] width 185 height 45
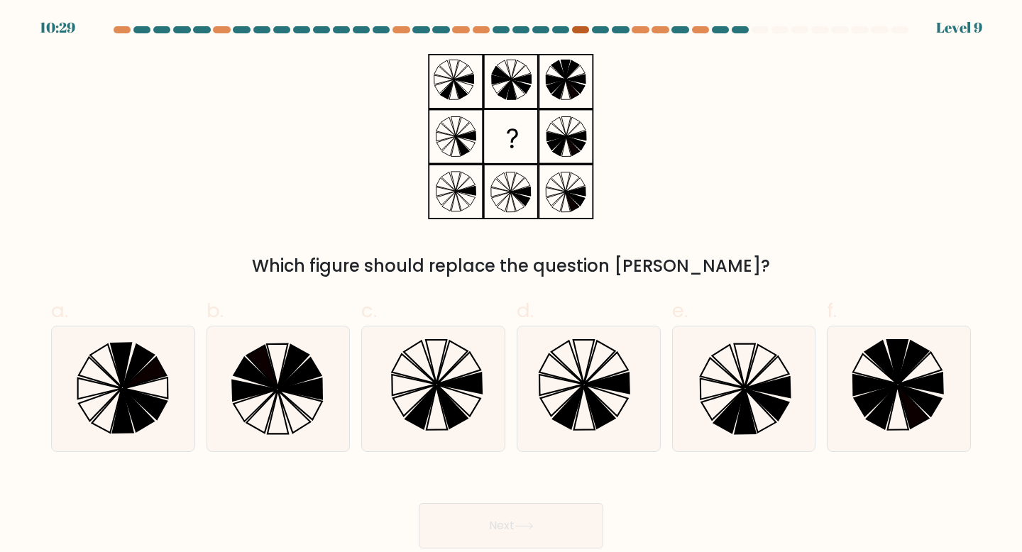
click at [579, 28] on div at bounding box center [580, 29] width 17 height 7
click at [587, 387] on icon at bounding box center [599, 407] width 31 height 43
click at [512, 285] on input "d." at bounding box center [511, 280] width 1 height 9
radio input "true"
click at [520, 523] on button "Next" at bounding box center [511, 525] width 185 height 45
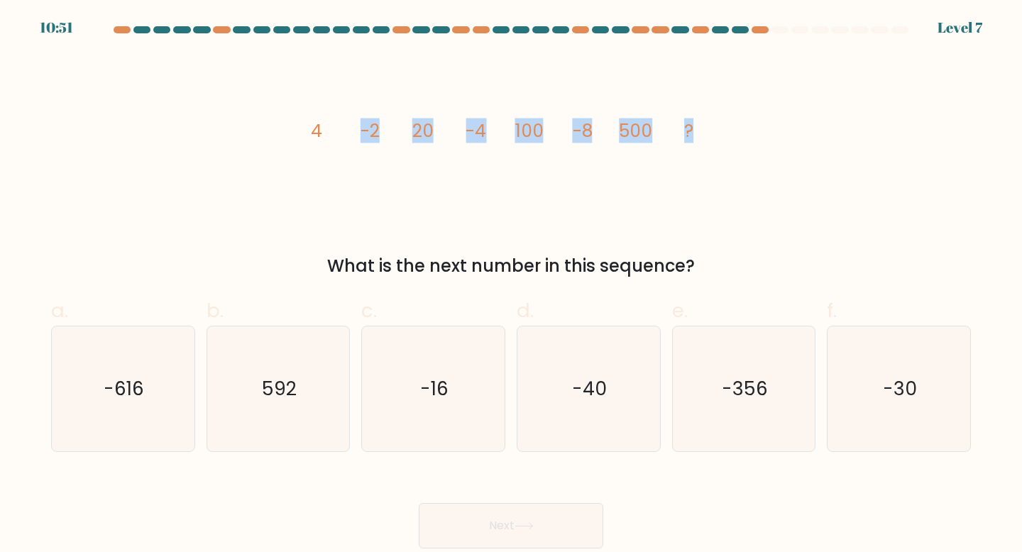
drag, startPoint x: 736, startPoint y: 143, endPoint x: 163, endPoint y: 104, distance: 575.0
click at [163, 104] on div "image/svg+xml 4 -2 20 -4 100 -8 500 ? What is the next number in this sequence?" at bounding box center [511, 166] width 937 height 225
drag, startPoint x: 290, startPoint y: 127, endPoint x: 794, endPoint y: 134, distance: 503.5
click at [794, 134] on div "image/svg+xml 4 -2 20 -4 100 -8 500 ? What is the next number in this sequence?" at bounding box center [511, 166] width 937 height 225
copy g "4 -2 20 -4 100 -8 500 ?"
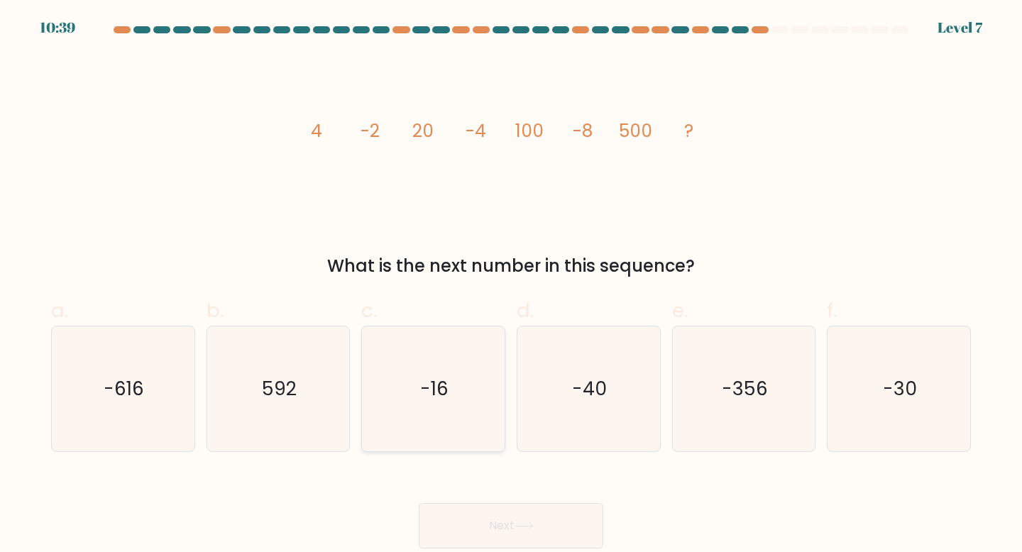
click at [391, 404] on icon "-16" at bounding box center [434, 390] width 126 height 126
click at [511, 285] on input "c. -16" at bounding box center [511, 280] width 1 height 9
radio input "true"
click at [499, 523] on button "Next" at bounding box center [511, 525] width 185 height 45
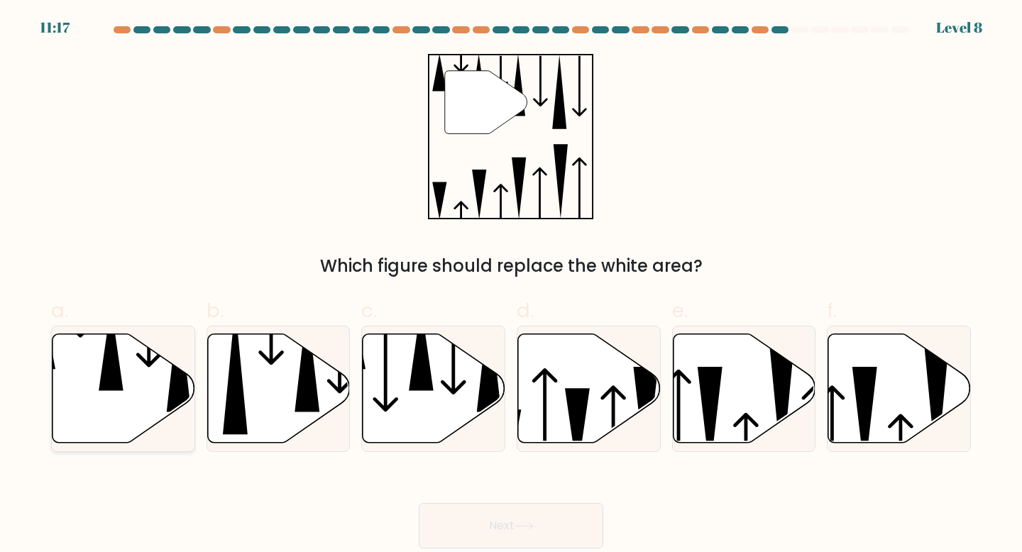
click at [138, 386] on icon at bounding box center [124, 388] width 143 height 109
click at [511, 285] on input "a." at bounding box center [511, 280] width 1 height 9
radio input "true"
click at [459, 523] on button "Next" at bounding box center [511, 525] width 185 height 45
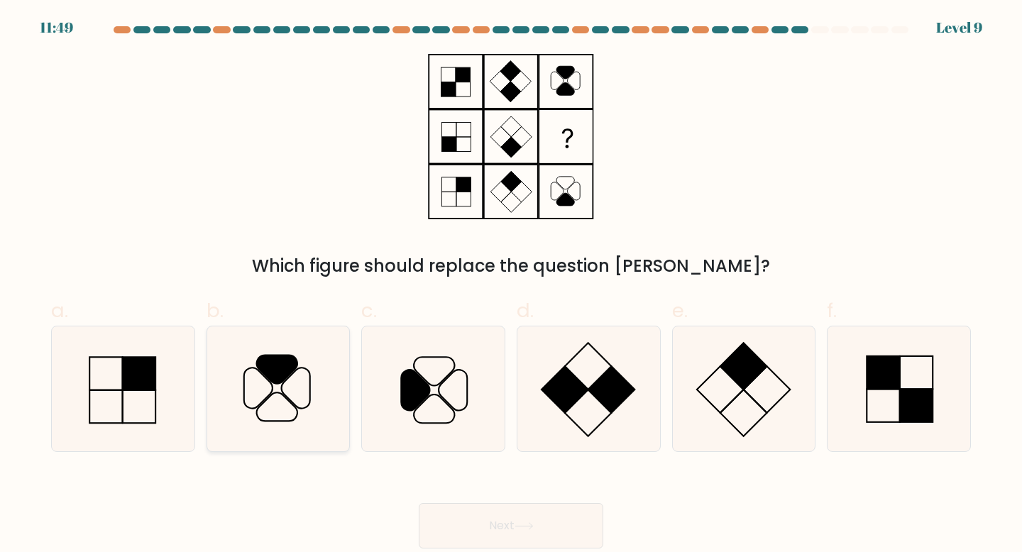
click at [279, 386] on icon at bounding box center [279, 390] width 126 height 126
click at [511, 285] on input "b." at bounding box center [511, 280] width 1 height 9
radio input "true"
click at [469, 533] on button "Next" at bounding box center [511, 525] width 185 height 45
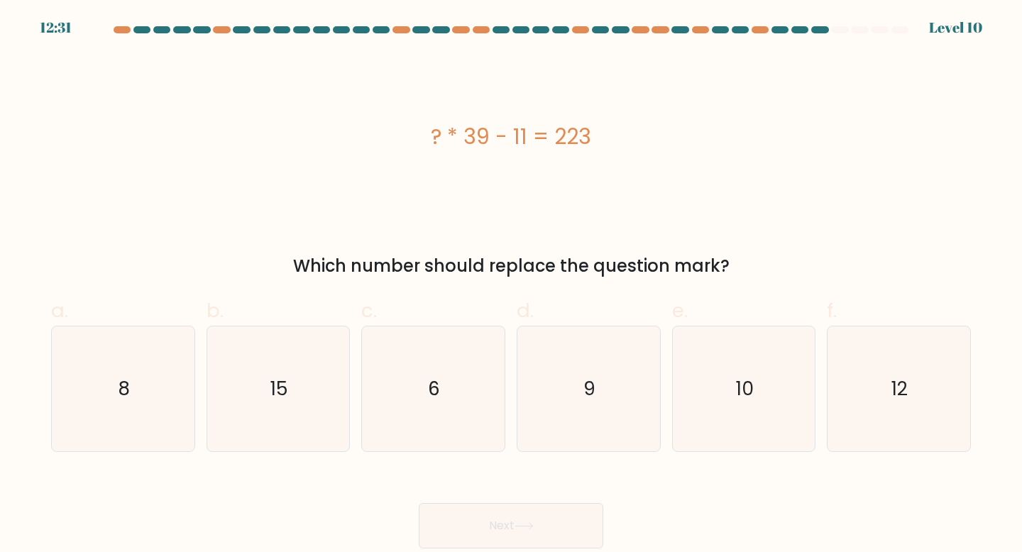
drag, startPoint x: 610, startPoint y: 136, endPoint x: 339, endPoint y: 87, distance: 275.6
click at [339, 87] on div "? * 39 - 11 = 223" at bounding box center [511, 136] width 920 height 165
copy div "? * 39 - 11 = 223"
click at [410, 432] on icon "6" at bounding box center [434, 390] width 126 height 126
click at [511, 285] on input "c. 6" at bounding box center [511, 280] width 1 height 9
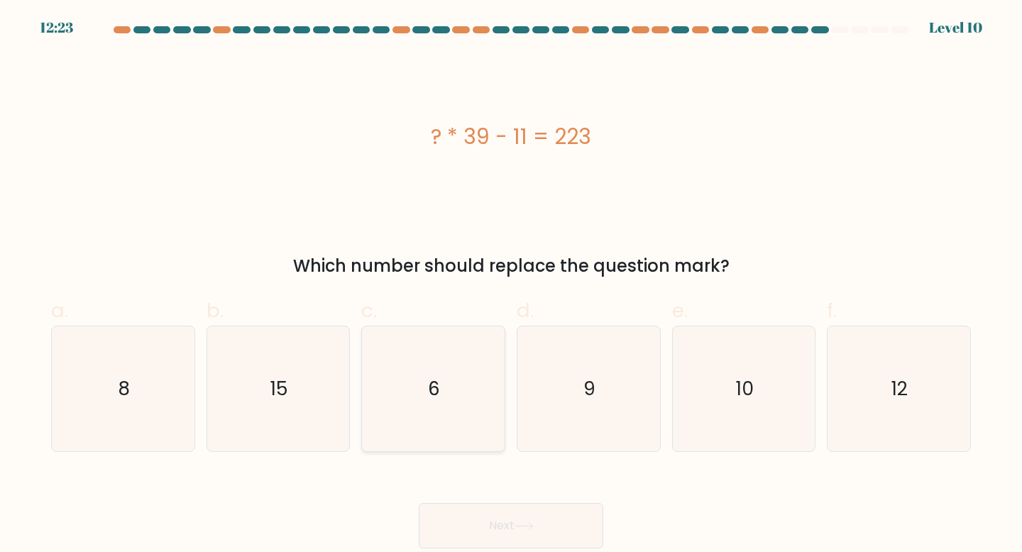
radio input "true"
click at [472, 517] on button "Next" at bounding box center [511, 525] width 185 height 45
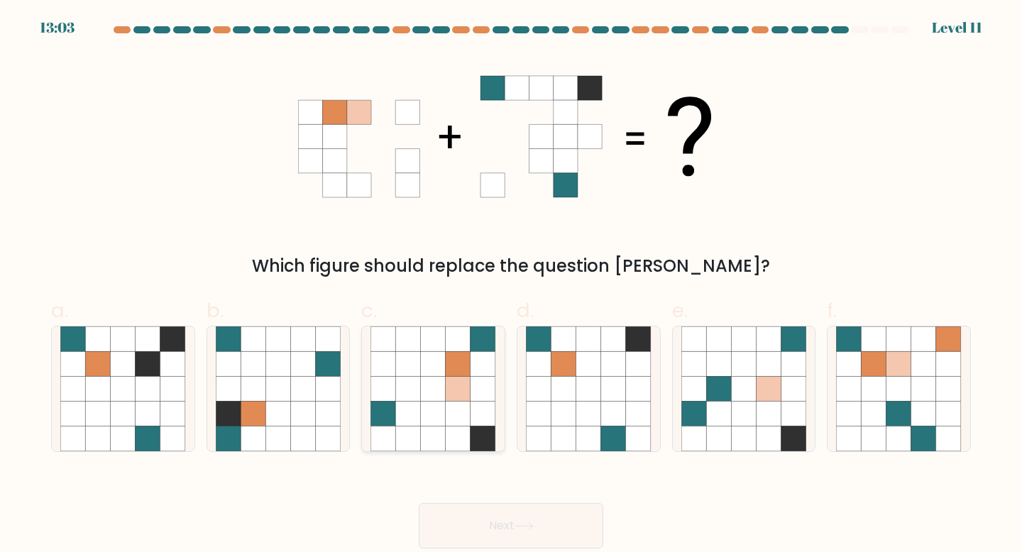
click at [476, 386] on icon at bounding box center [483, 388] width 25 height 25
click at [511, 285] on input "c." at bounding box center [511, 280] width 1 height 9
radio input "true"
click at [496, 518] on button "Next" at bounding box center [511, 525] width 185 height 45
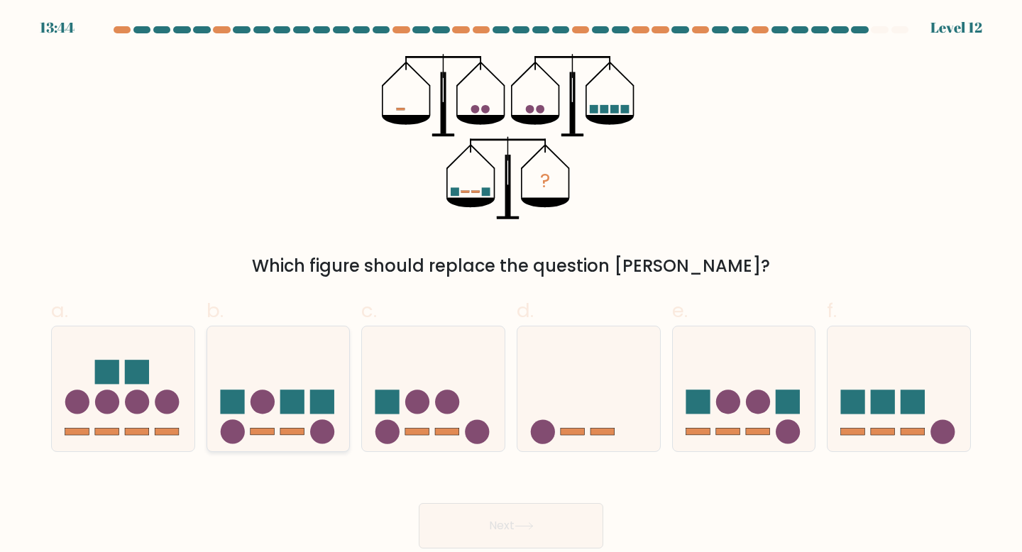
click at [324, 405] on rect at bounding box center [322, 402] width 24 height 24
click at [511, 285] on input "b." at bounding box center [511, 280] width 1 height 9
radio input "true"
click at [492, 517] on button "Next" at bounding box center [511, 525] width 185 height 45
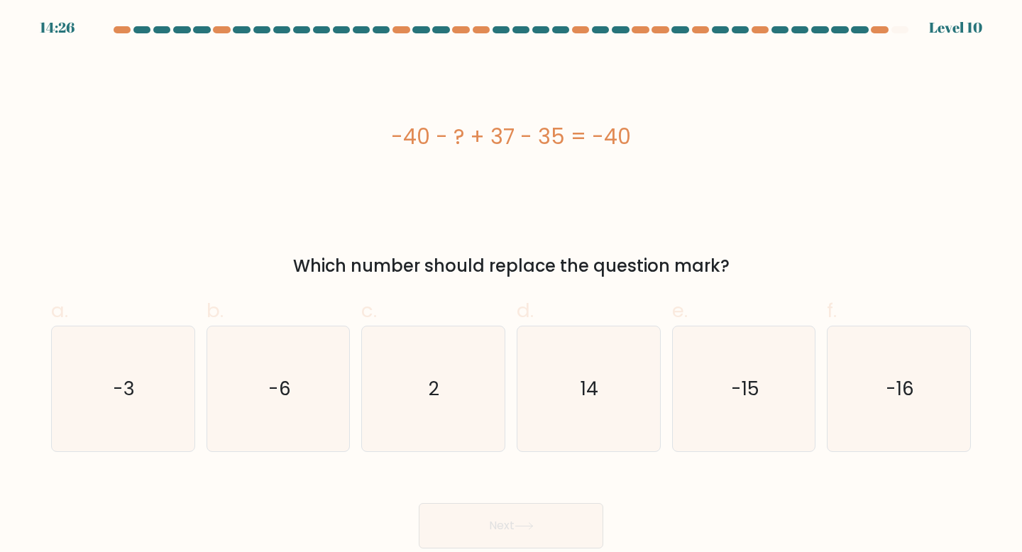
drag, startPoint x: 653, startPoint y: 138, endPoint x: 282, endPoint y: 99, distance: 372.6
click at [282, 99] on div "-40 - ? + 37 - 35 = -40" at bounding box center [511, 136] width 920 height 165
click at [415, 376] on icon "2" at bounding box center [434, 390] width 126 height 126
click at [511, 285] on input "c. 2" at bounding box center [511, 280] width 1 height 9
radio input "true"
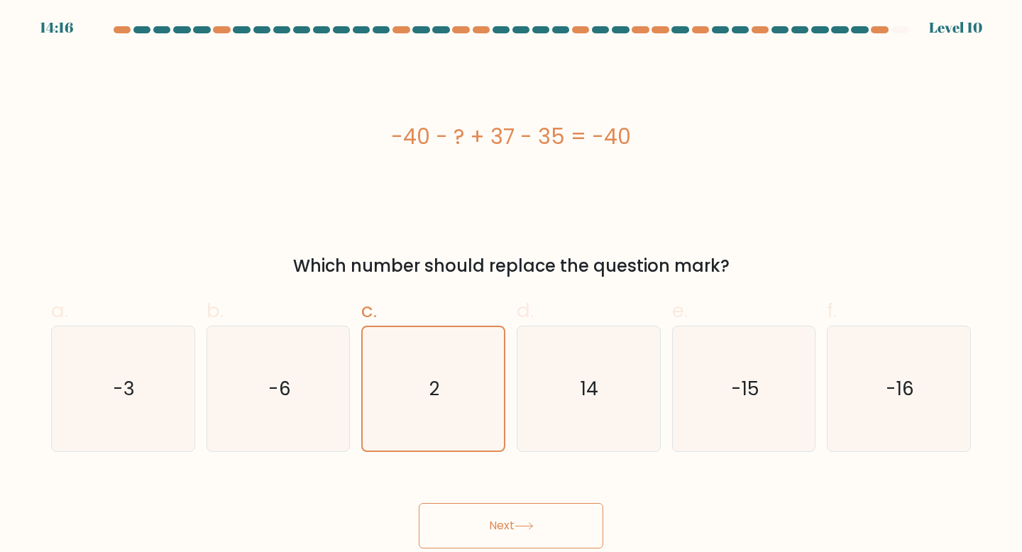
click at [485, 552] on body "14:16 Level 10" at bounding box center [511, 276] width 1022 height 552
click at [485, 531] on button "Next" at bounding box center [511, 525] width 185 height 45
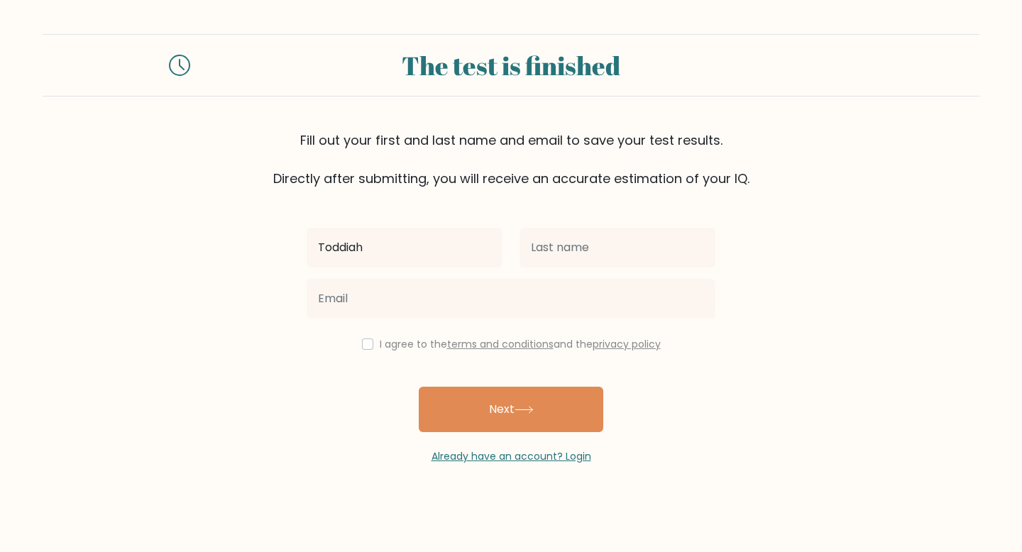
type input "Toddiah"
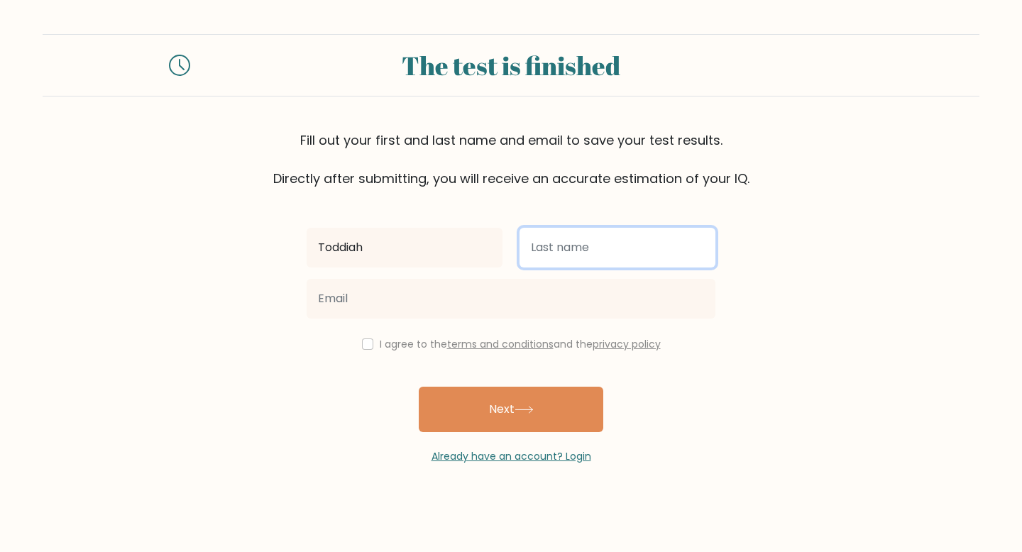
click at [574, 236] on input "text" at bounding box center [618, 248] width 196 height 40
type input "Brown"
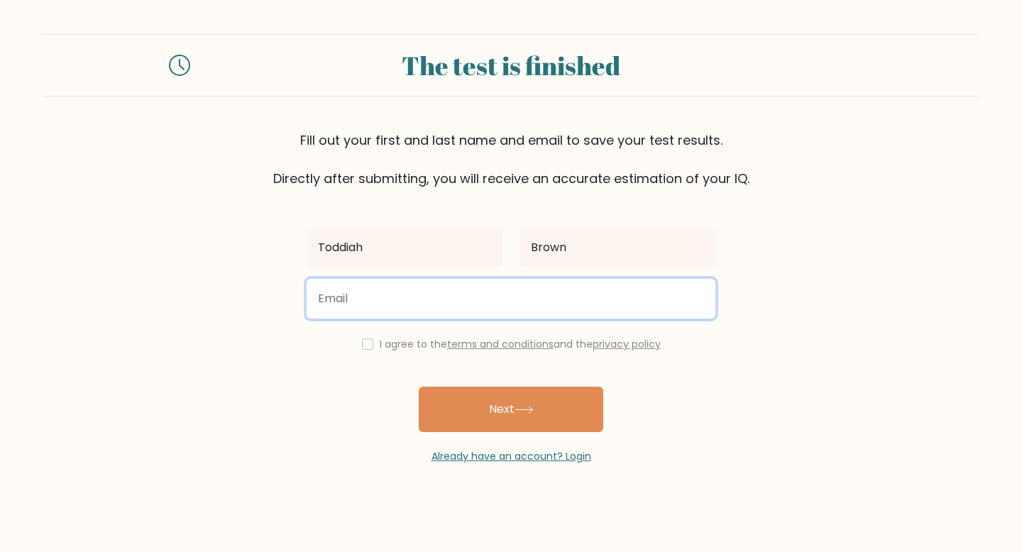
click at [479, 302] on input "email" at bounding box center [511, 299] width 409 height 40
click at [428, 310] on input "T" at bounding box center [511, 299] width 409 height 40
type input "tobrown25@unity.edu"
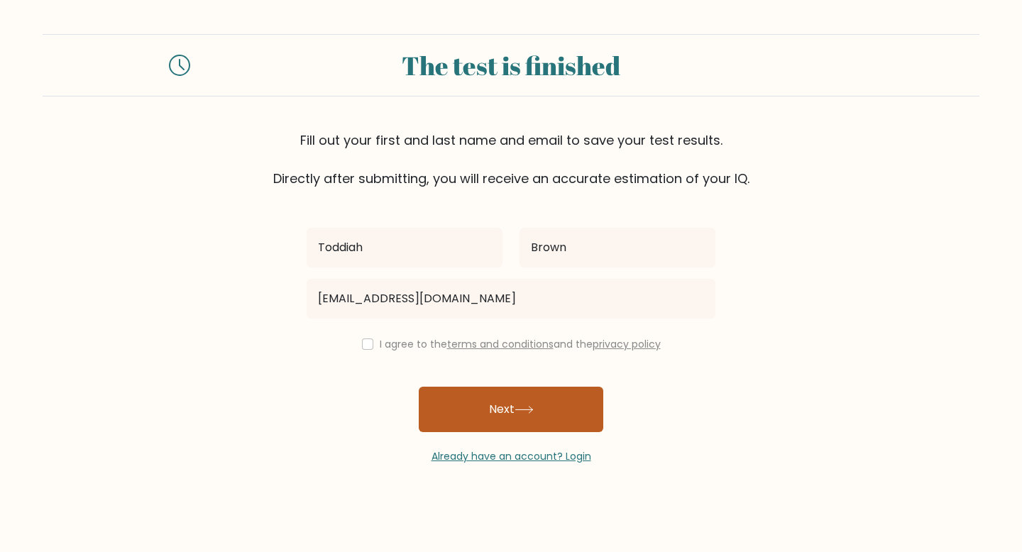
click at [481, 408] on button "Next" at bounding box center [511, 409] width 185 height 45
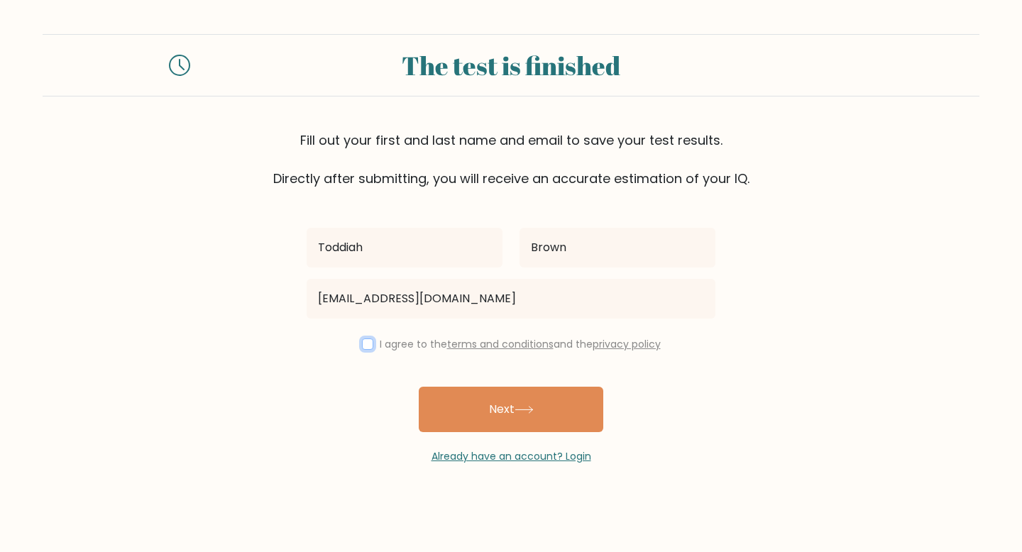
click at [362, 345] on input "checkbox" at bounding box center [367, 344] width 11 height 11
checkbox input "true"
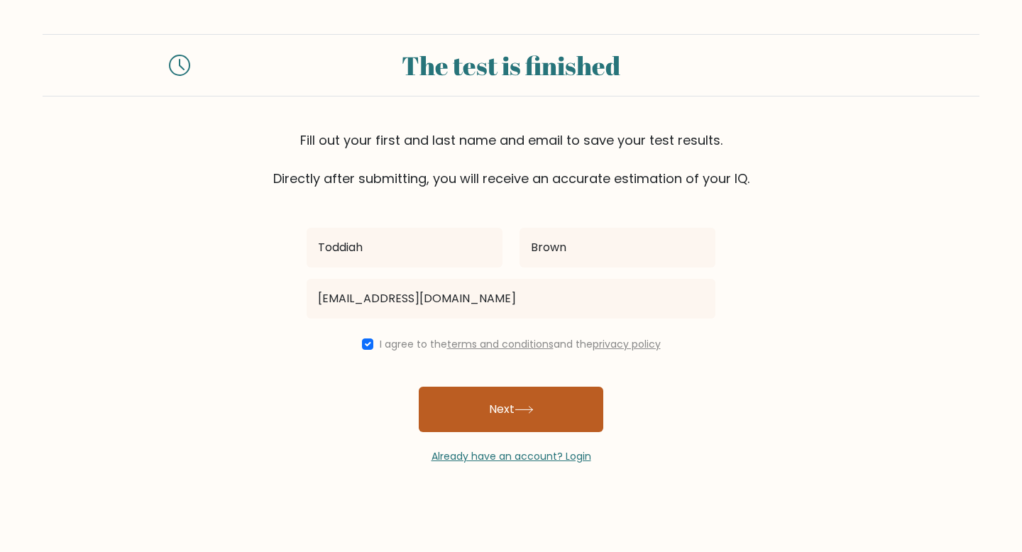
click at [502, 414] on button "Next" at bounding box center [511, 409] width 185 height 45
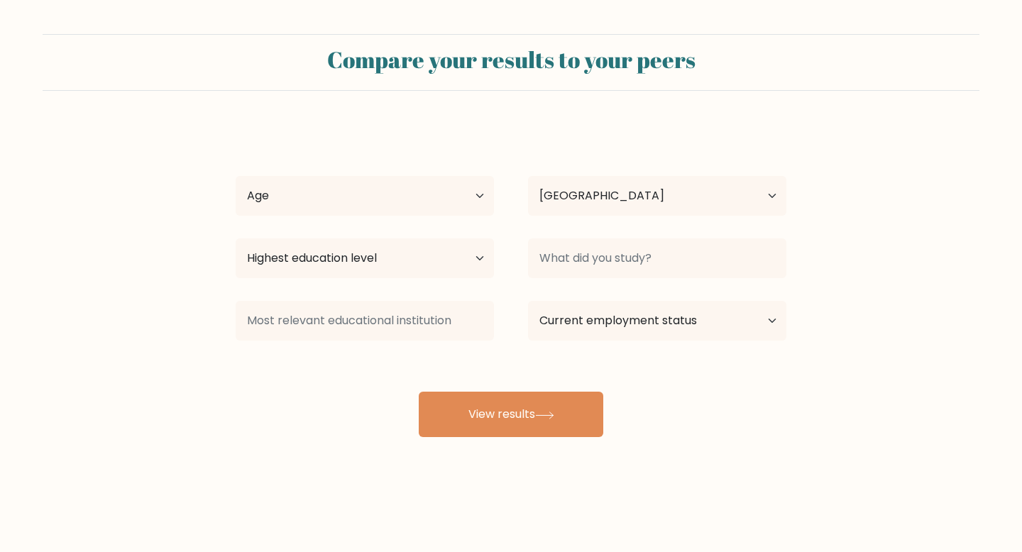
select select "US"
click at [457, 187] on select "Age Under 18 years old 18-24 years old 25-34 years old 35-44 years old 45-54 ye…" at bounding box center [365, 196] width 258 height 40
select select "18_24"
click at [424, 261] on select "Highest education level No schooling Primary Lower Secondary Upper Secondary Oc…" at bounding box center [365, 259] width 258 height 40
select select "upper_secondary"
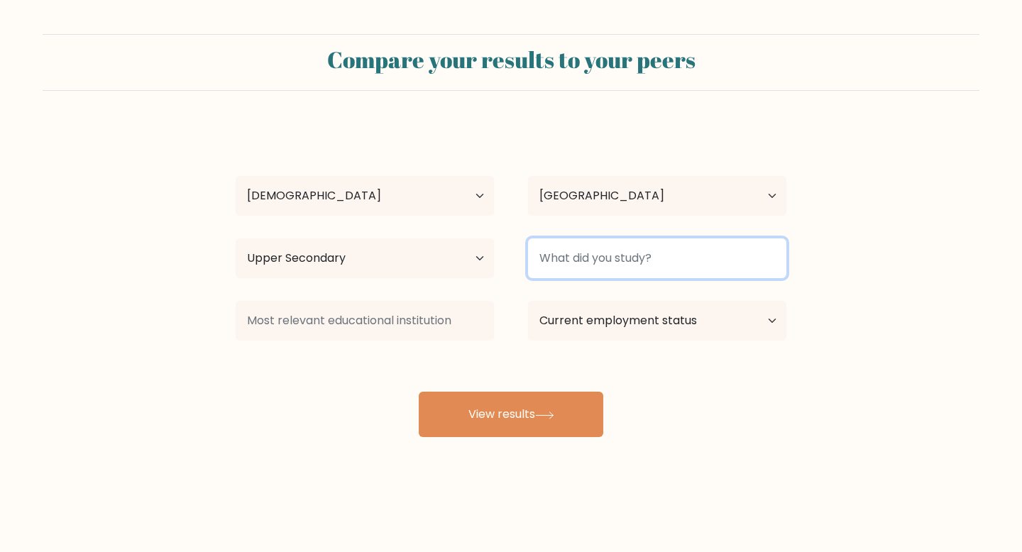
click at [609, 261] on input at bounding box center [657, 259] width 258 height 40
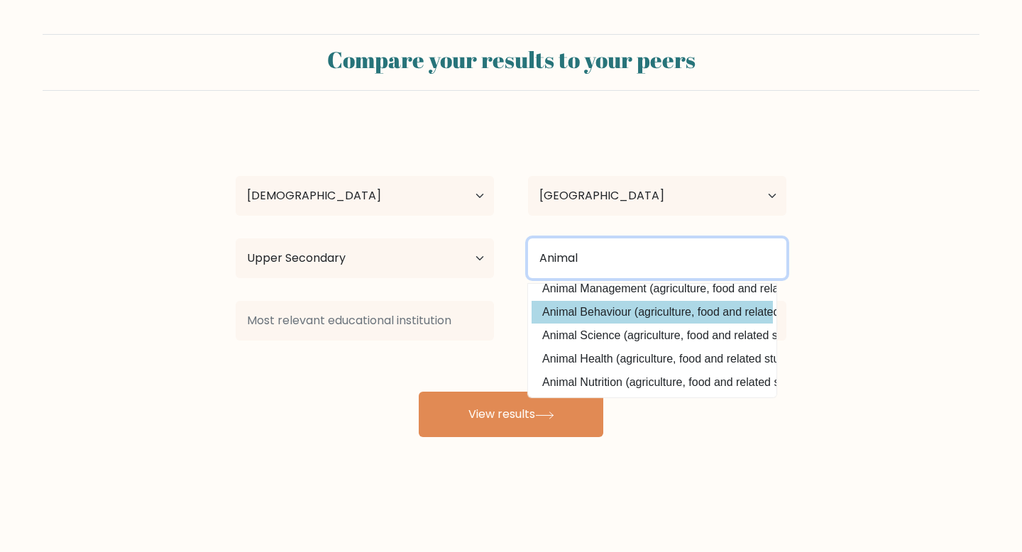
scroll to position [34, 0]
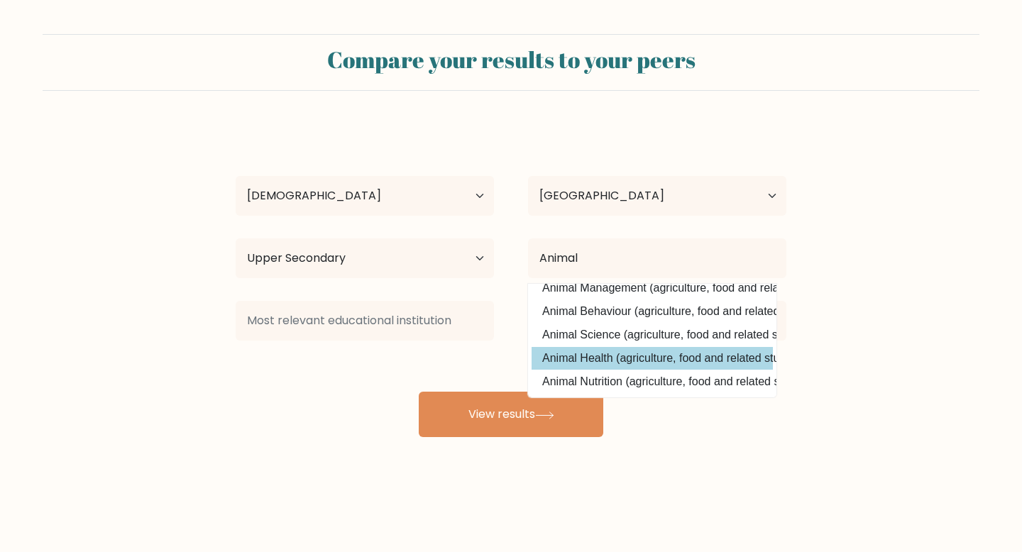
click at [707, 361] on option "Animal Health (agriculture, food and related studies)" at bounding box center [652, 358] width 241 height 23
type input "Animal Health"
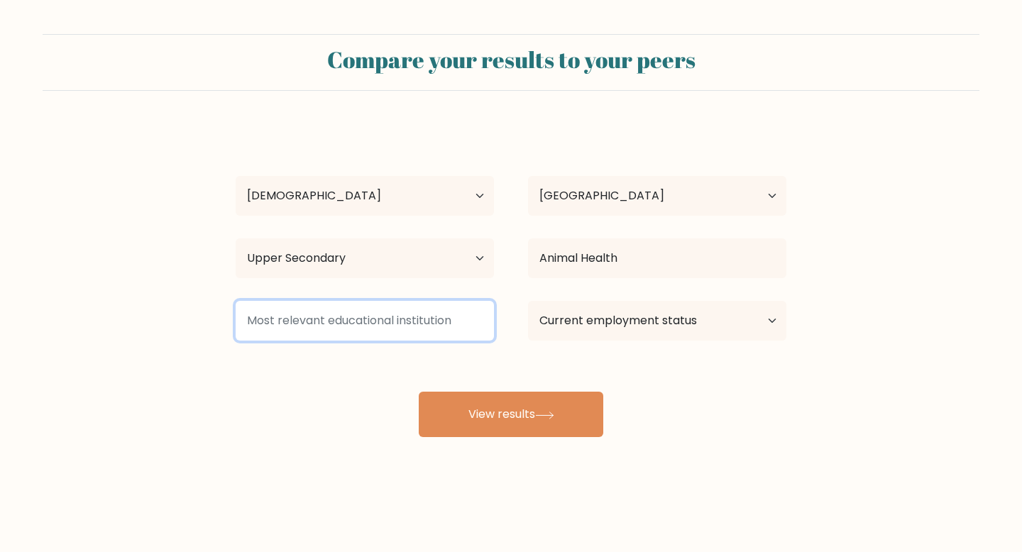
click at [420, 331] on input at bounding box center [365, 321] width 258 height 40
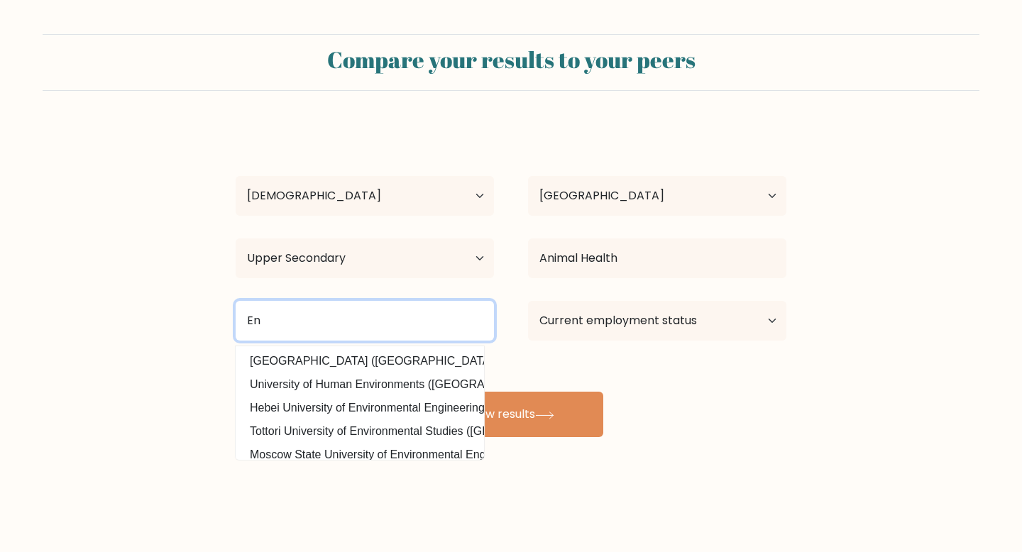
type input "E"
type input "Y"
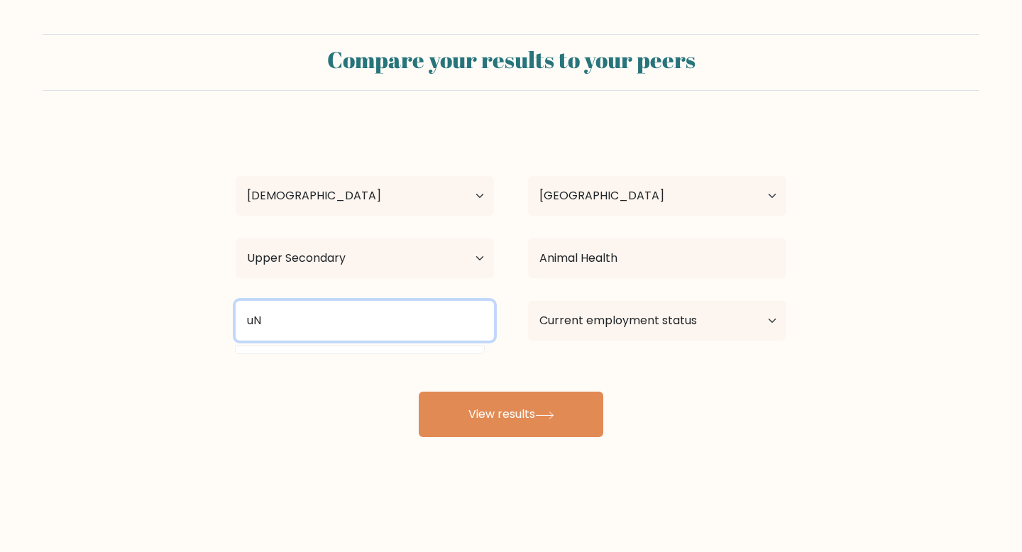
type input "u"
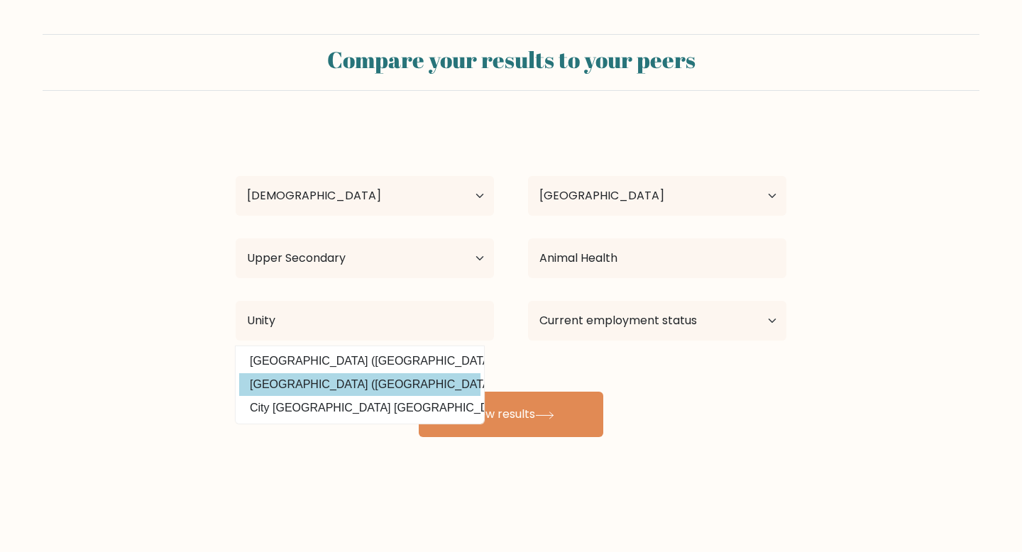
click at [363, 376] on option "Unity College (United States)" at bounding box center [359, 384] width 241 height 23
type input "[GEOGRAPHIC_DATA]"
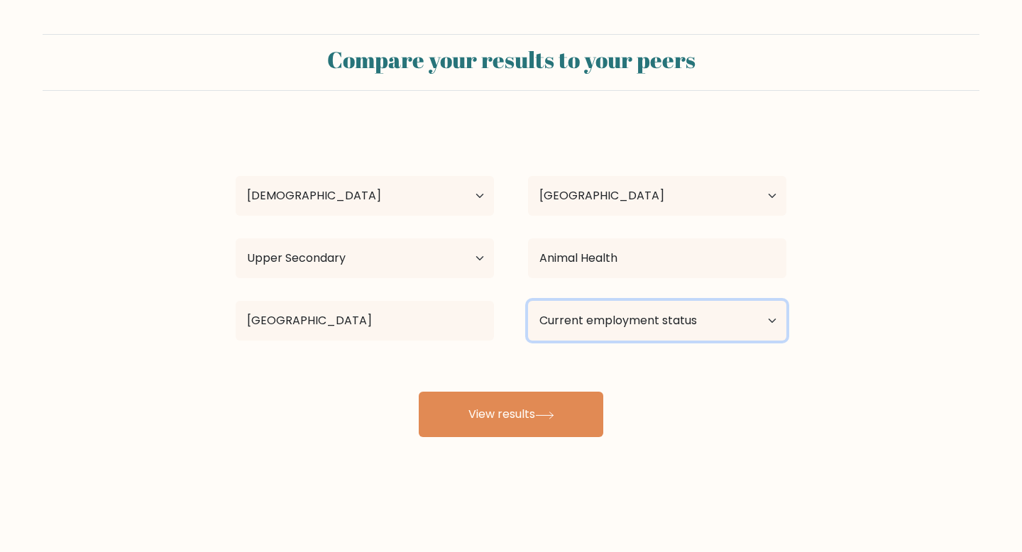
click at [607, 319] on select "Current employment status Employed Student Retired Other / prefer not to answer" at bounding box center [657, 321] width 258 height 40
click at [571, 328] on select "Current employment status Employed Student Retired Other / prefer not to answer" at bounding box center [657, 321] width 258 height 40
select select "employed"
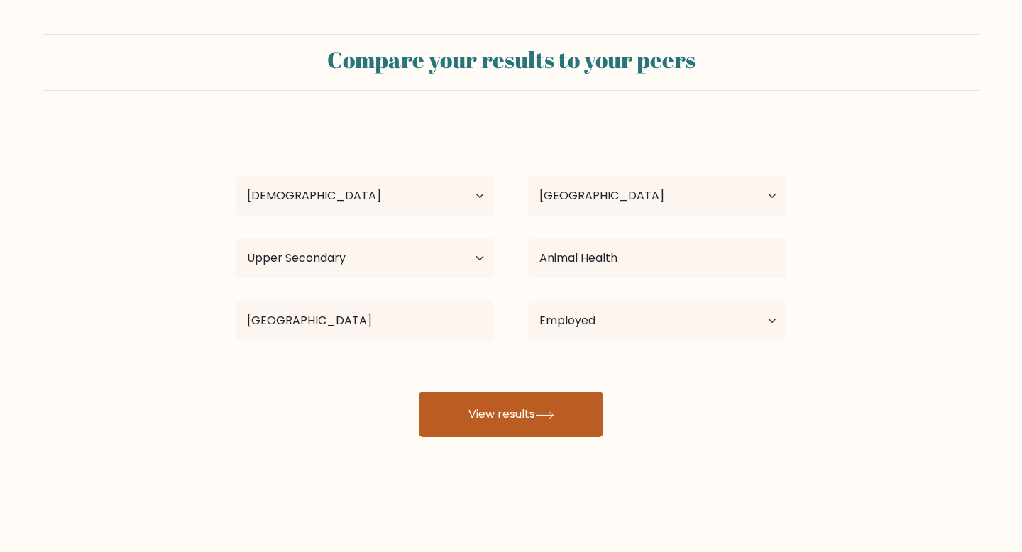
click at [551, 428] on button "View results" at bounding box center [511, 414] width 185 height 45
click at [558, 428] on button "View results" at bounding box center [511, 414] width 185 height 45
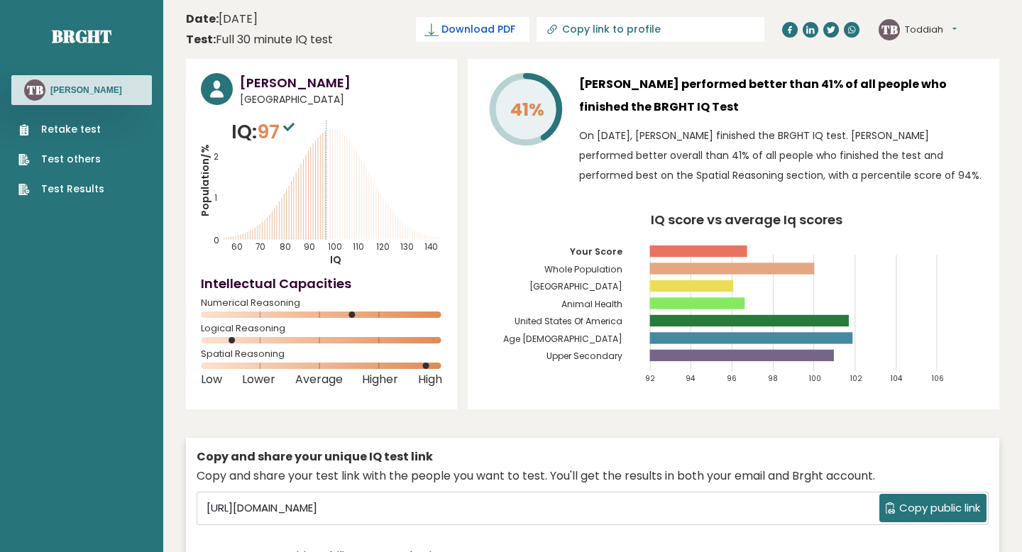
click at [515, 28] on span "Download PDF" at bounding box center [479, 29] width 74 height 15
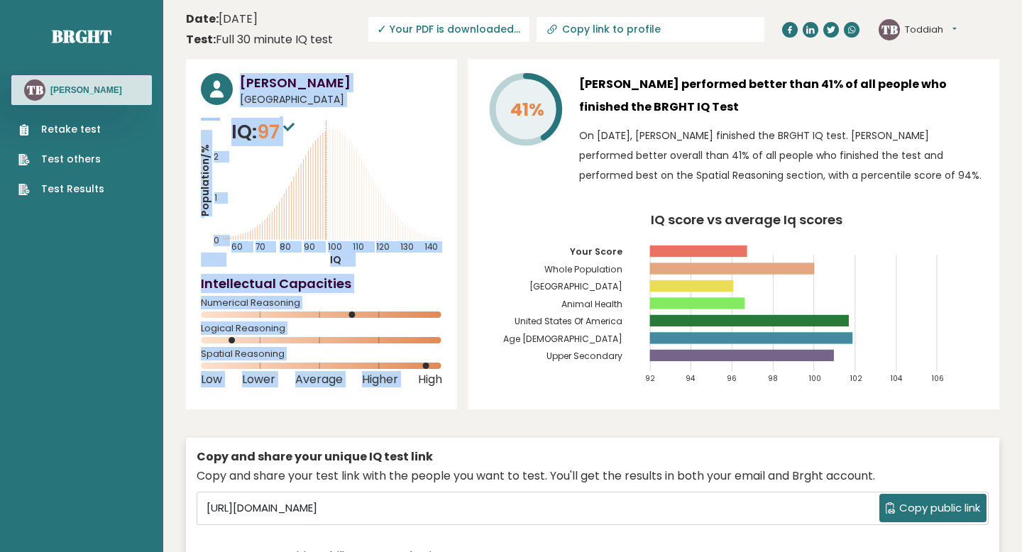
drag, startPoint x: 239, startPoint y: 77, endPoint x: 454, endPoint y: 376, distance: 368.3
click at [454, 376] on div "Toddiah Brown United States of America IQ: 97 Population/% IQ 0 1 2 60 70 80 90…" at bounding box center [321, 234] width 271 height 351
drag, startPoint x: 445, startPoint y: 378, endPoint x: 243, endPoint y: 129, distance: 320.5
click at [243, 129] on div "Toddiah Brown United States of America IQ: 97 Population/% IQ 0 1 2 60 70 80 90…" at bounding box center [321, 234] width 271 height 351
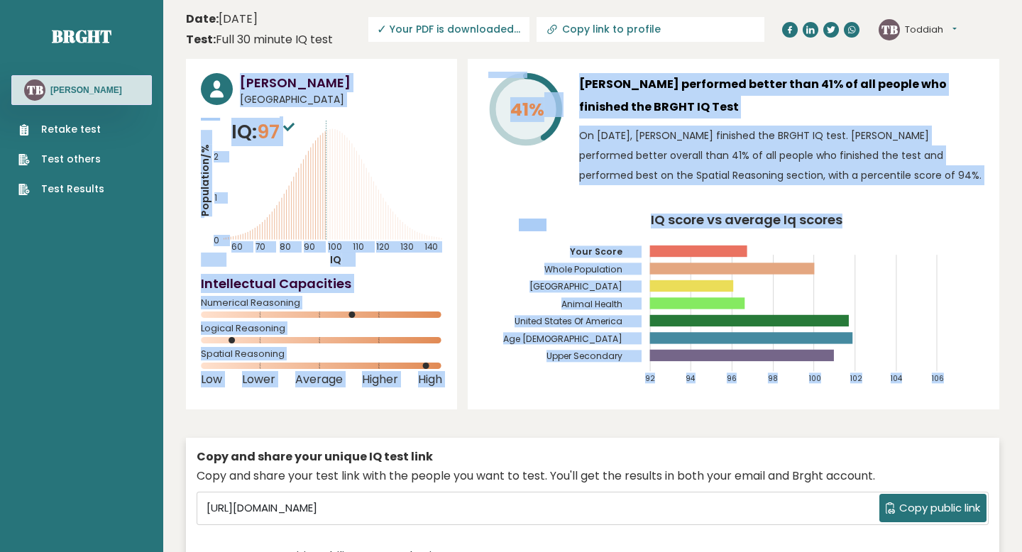
drag, startPoint x: 239, startPoint y: 76, endPoint x: 469, endPoint y: 405, distance: 401.4
click at [469, 407] on div "Toddiah Brown United States of America IQ: 97 Population/% IQ 0 1 2 60 70 80 90…" at bounding box center [593, 322] width 814 height 526
copy div "Toddiah Brown United States of America IQ: 97 Population/% IQ 0 1 2 60 70 80 90…"
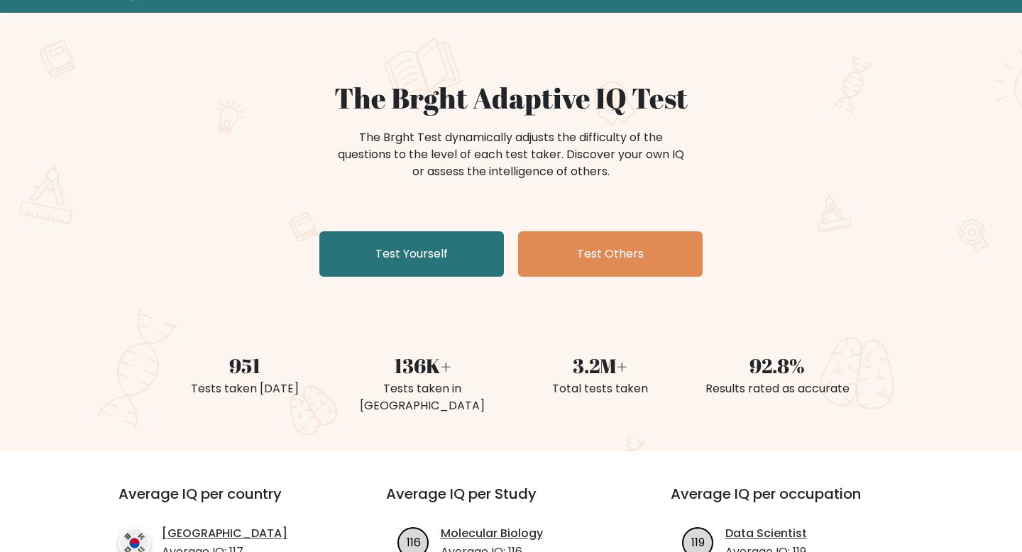
scroll to position [65, 0]
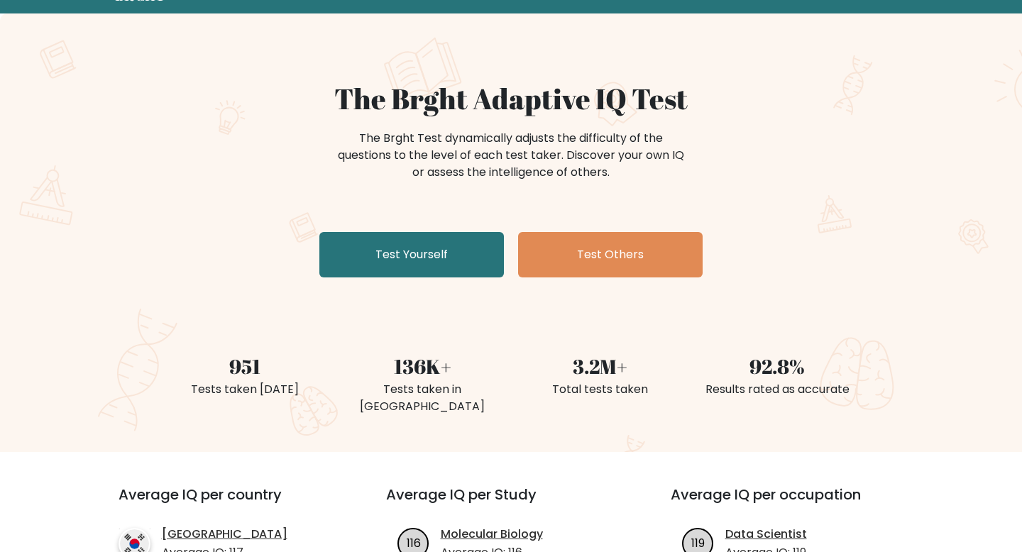
click at [253, 364] on div "951" at bounding box center [245, 366] width 160 height 30
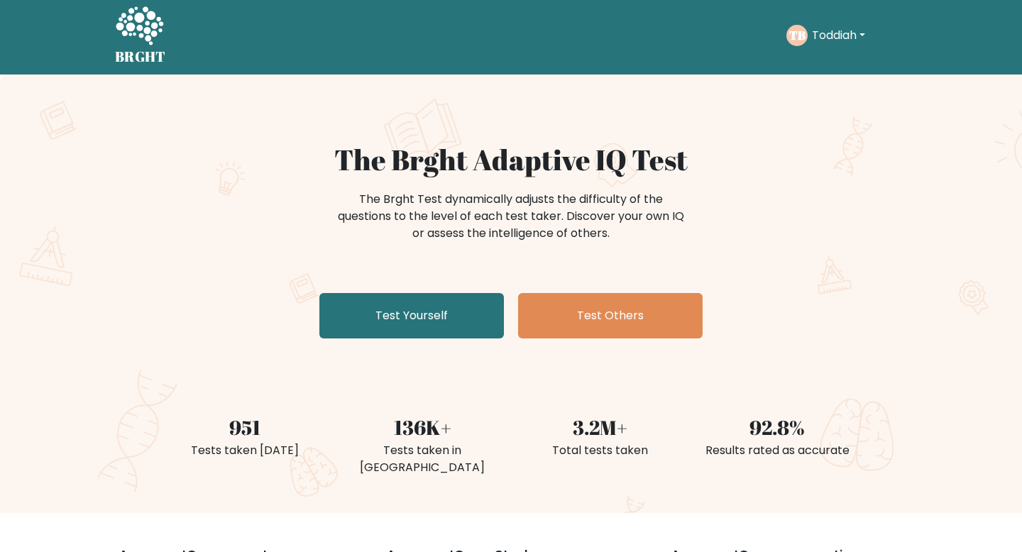
scroll to position [0, 0]
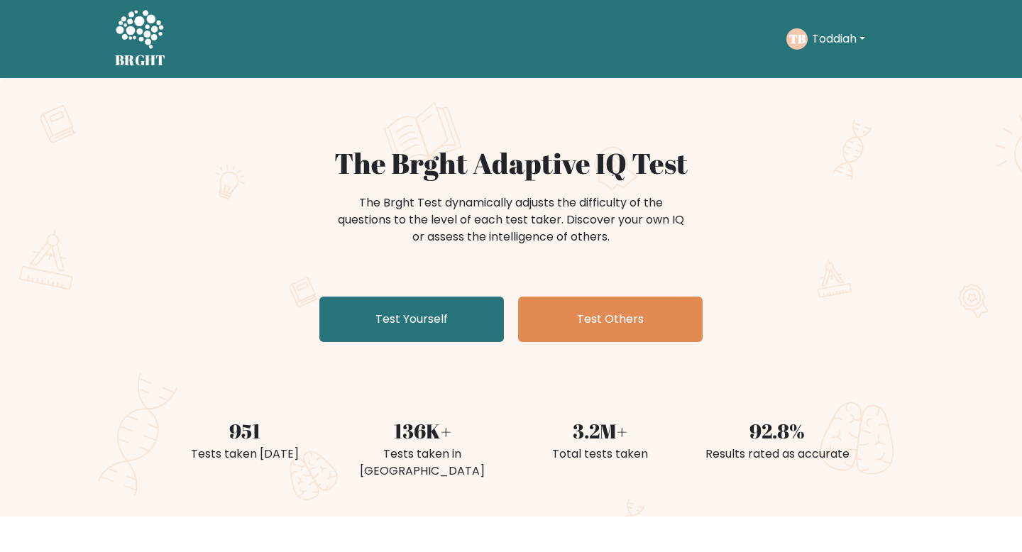
click at [830, 35] on button "Toddiah" at bounding box center [839, 39] width 62 height 18
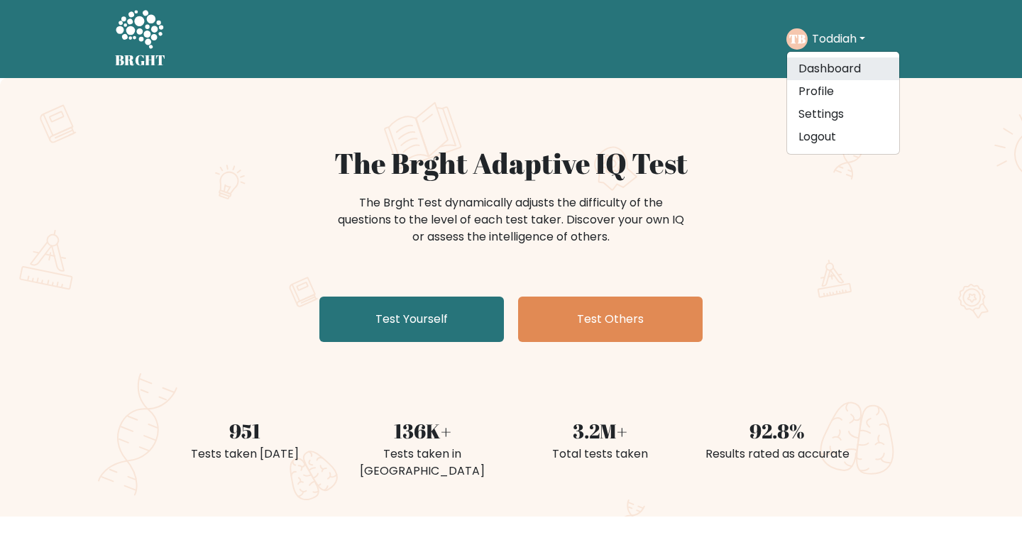
click at [823, 69] on link "Dashboard" at bounding box center [843, 69] width 112 height 23
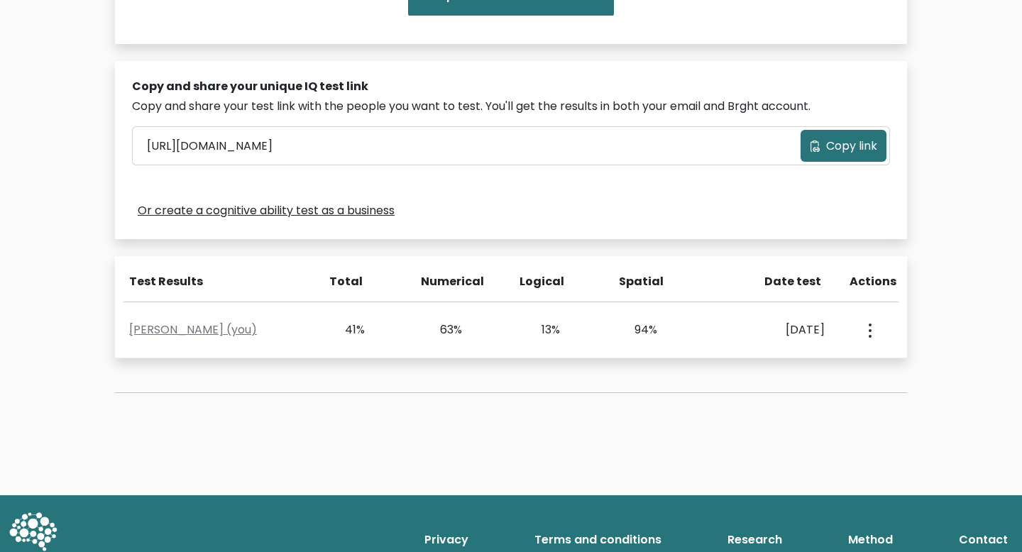
scroll to position [376, 0]
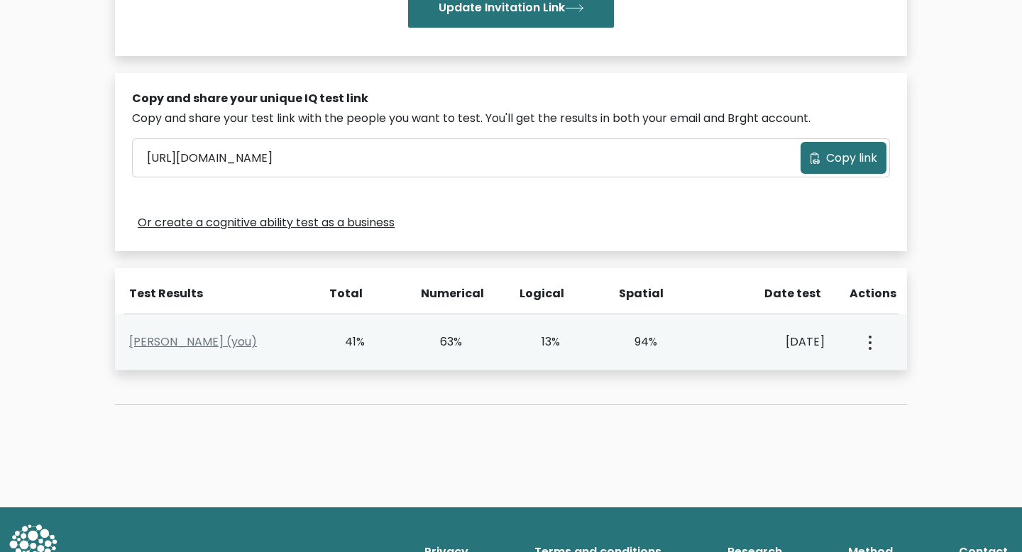
click at [875, 344] on div "View Profile" at bounding box center [869, 342] width 48 height 44
click at [868, 342] on button "button" at bounding box center [868, 342] width 11 height 44
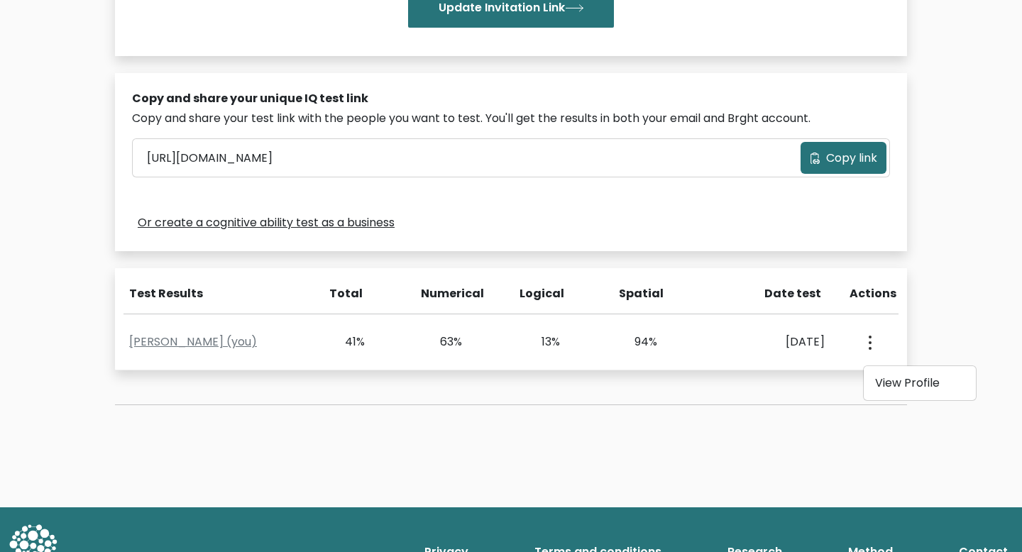
click at [121, 293] on div "Test Results" at bounding box center [214, 293] width 198 height 17
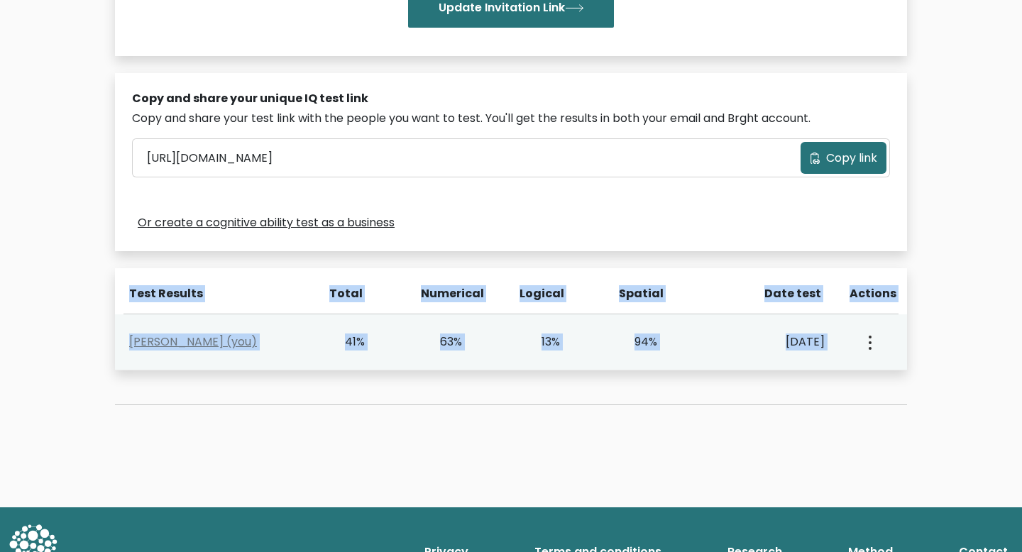
drag, startPoint x: 126, startPoint y: 293, endPoint x: 878, endPoint y: 359, distance: 754.1
click at [878, 359] on div "Test Results Total Numerical Logical Spatial Date test Actions [PERSON_NAME] (y…" at bounding box center [511, 319] width 792 height 102
copy div "Test Results Total Numerical Logical Spatial Date test Actions [PERSON_NAME] (y…"
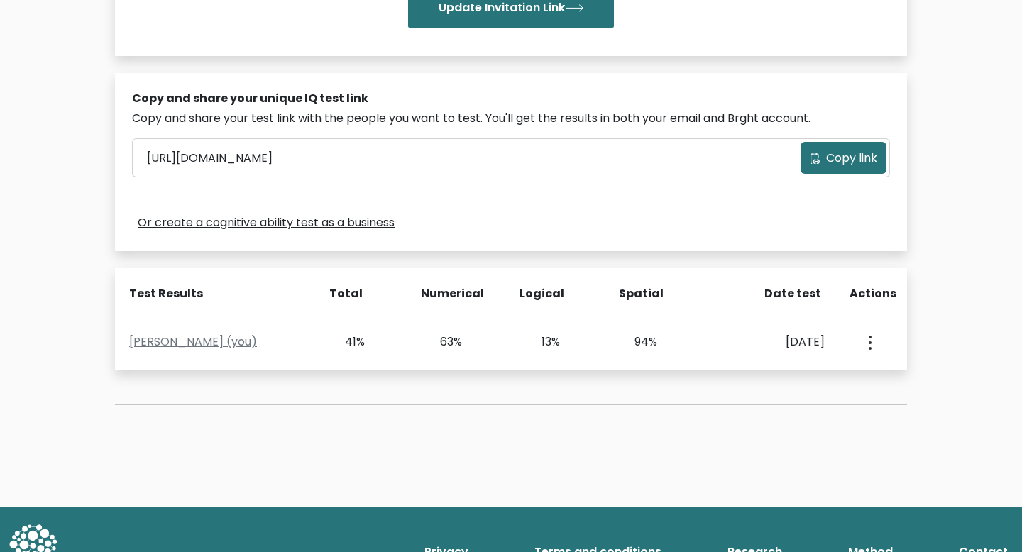
click at [653, 235] on div "Copy and share your unique IQ test link Copy and share your test link with the …" at bounding box center [511, 162] width 792 height 178
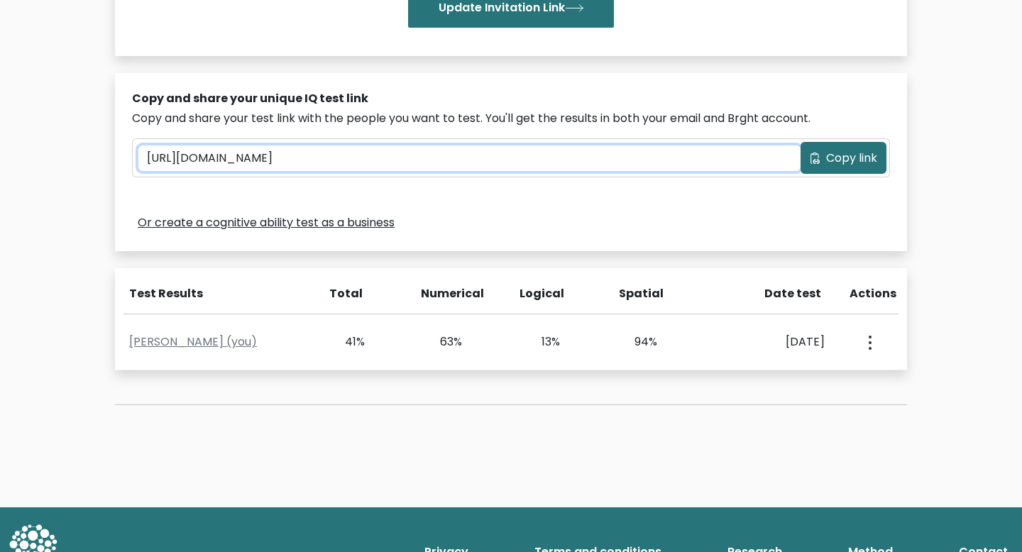
drag, startPoint x: 483, startPoint y: 160, endPoint x: 154, endPoint y: 155, distance: 328.8
click at [147, 155] on input "[URL][DOMAIN_NAME]" at bounding box center [469, 159] width 662 height 26
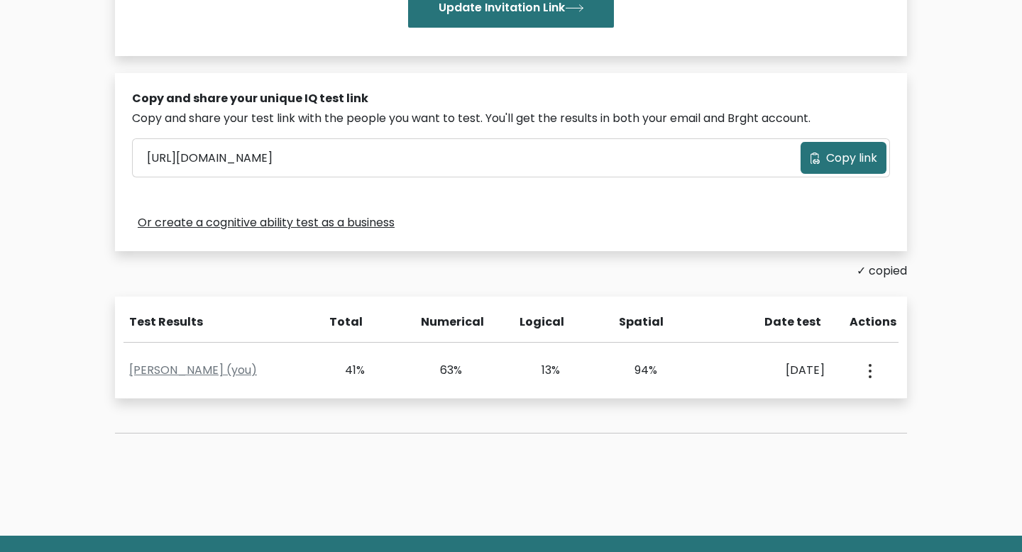
click at [555, 226] on div "Or create a cognitive ability test as a business" at bounding box center [511, 223] width 758 height 23
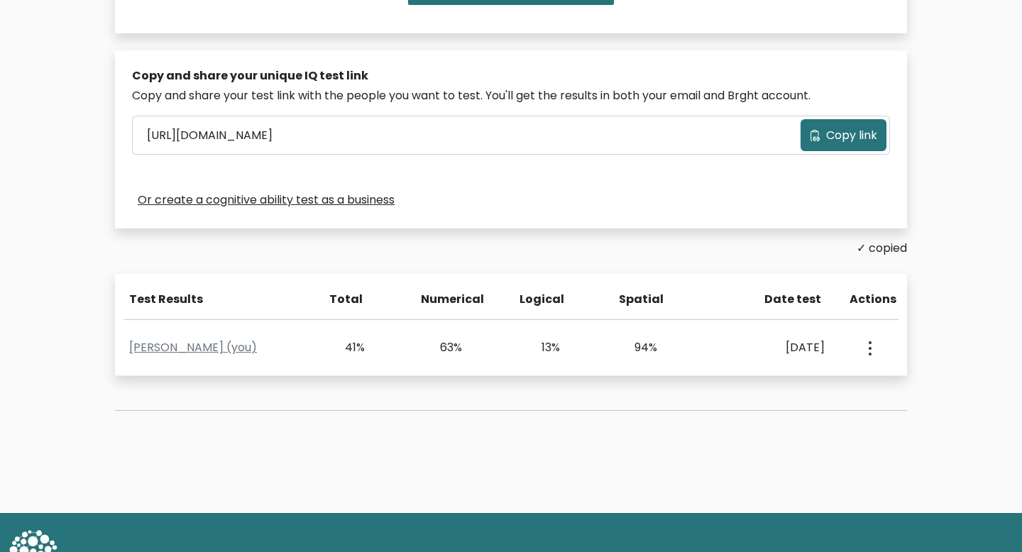
scroll to position [401, 0]
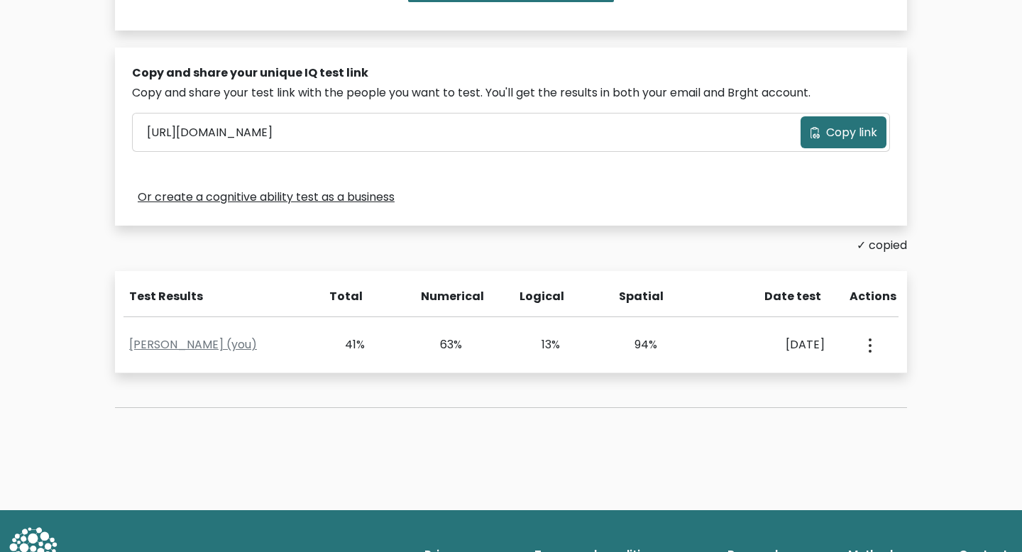
click at [540, 308] on div "Logical" at bounding box center [560, 302] width 99 height 28
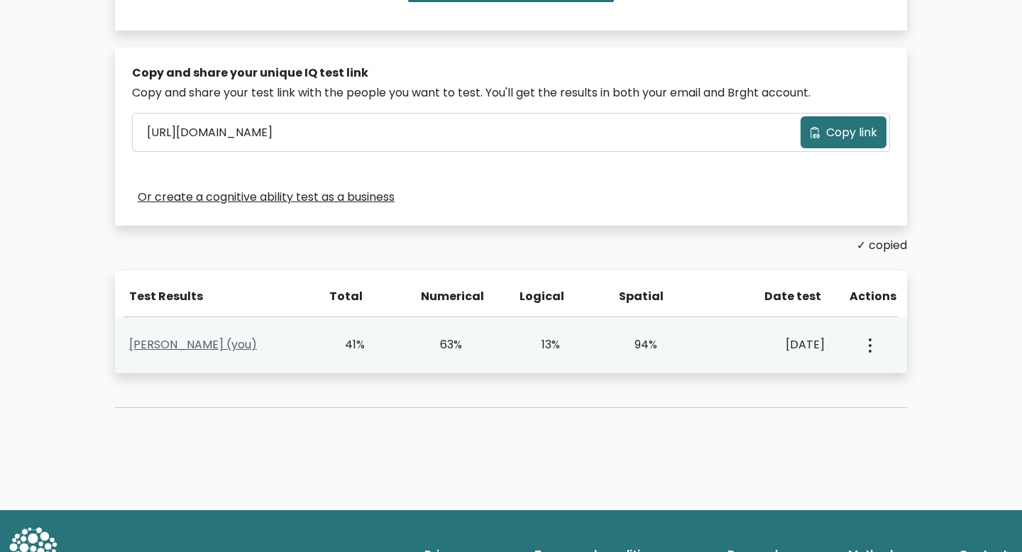
click at [182, 345] on link "[PERSON_NAME] (you)" at bounding box center [193, 345] width 128 height 16
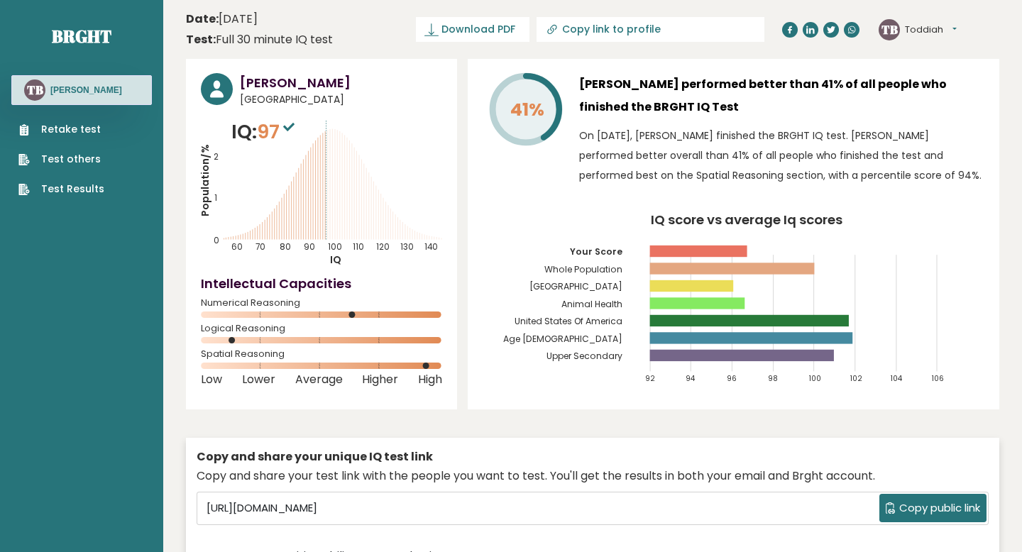
click at [660, 31] on input "Copy link to profile" at bounding box center [658, 28] width 193 height 11
type input "[URL][DOMAIN_NAME]"
